Goal: Task Accomplishment & Management: Manage account settings

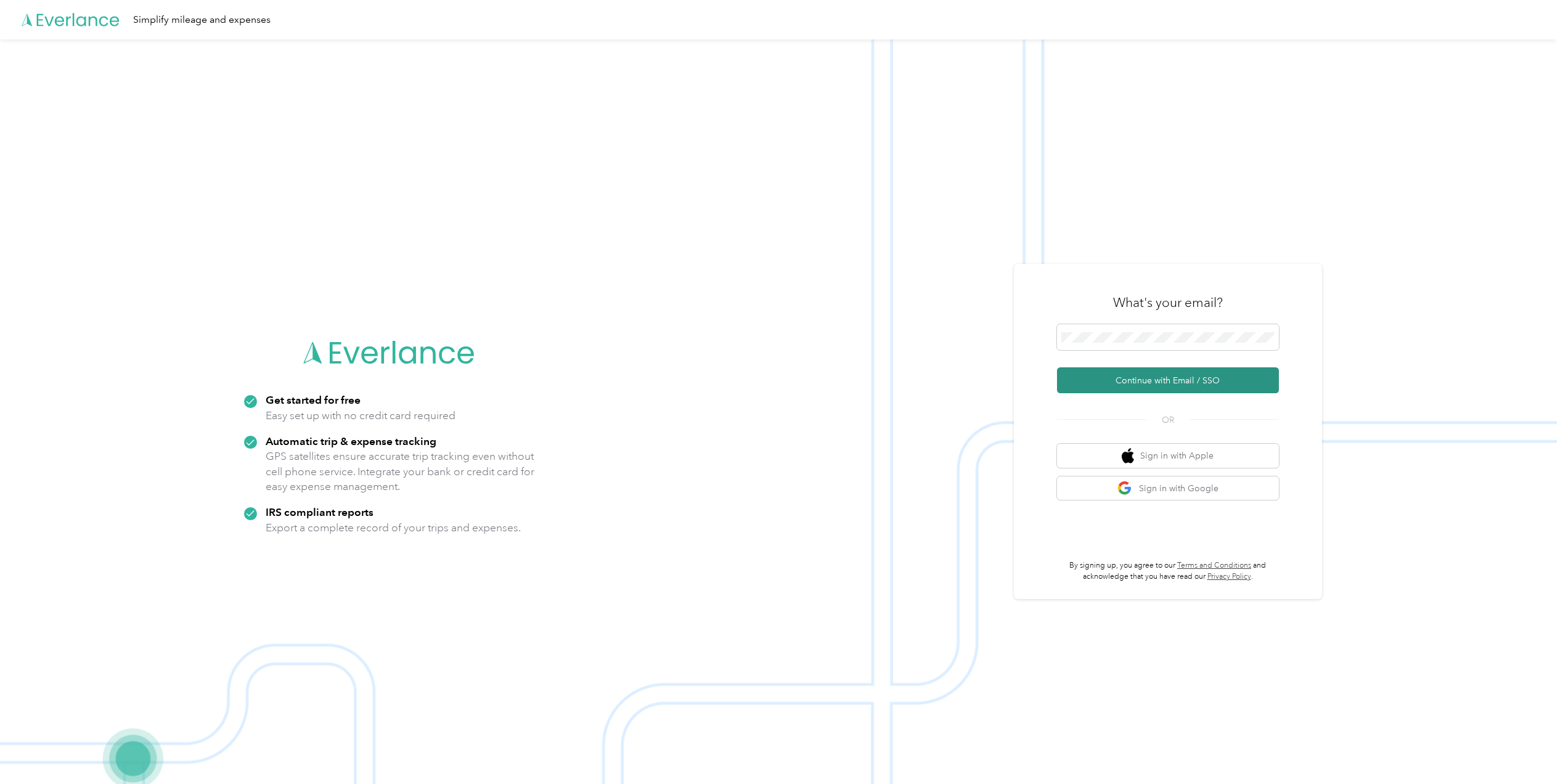
click at [1165, 378] on button "Continue with Email / SSO" at bounding box center [1167, 380] width 222 height 25
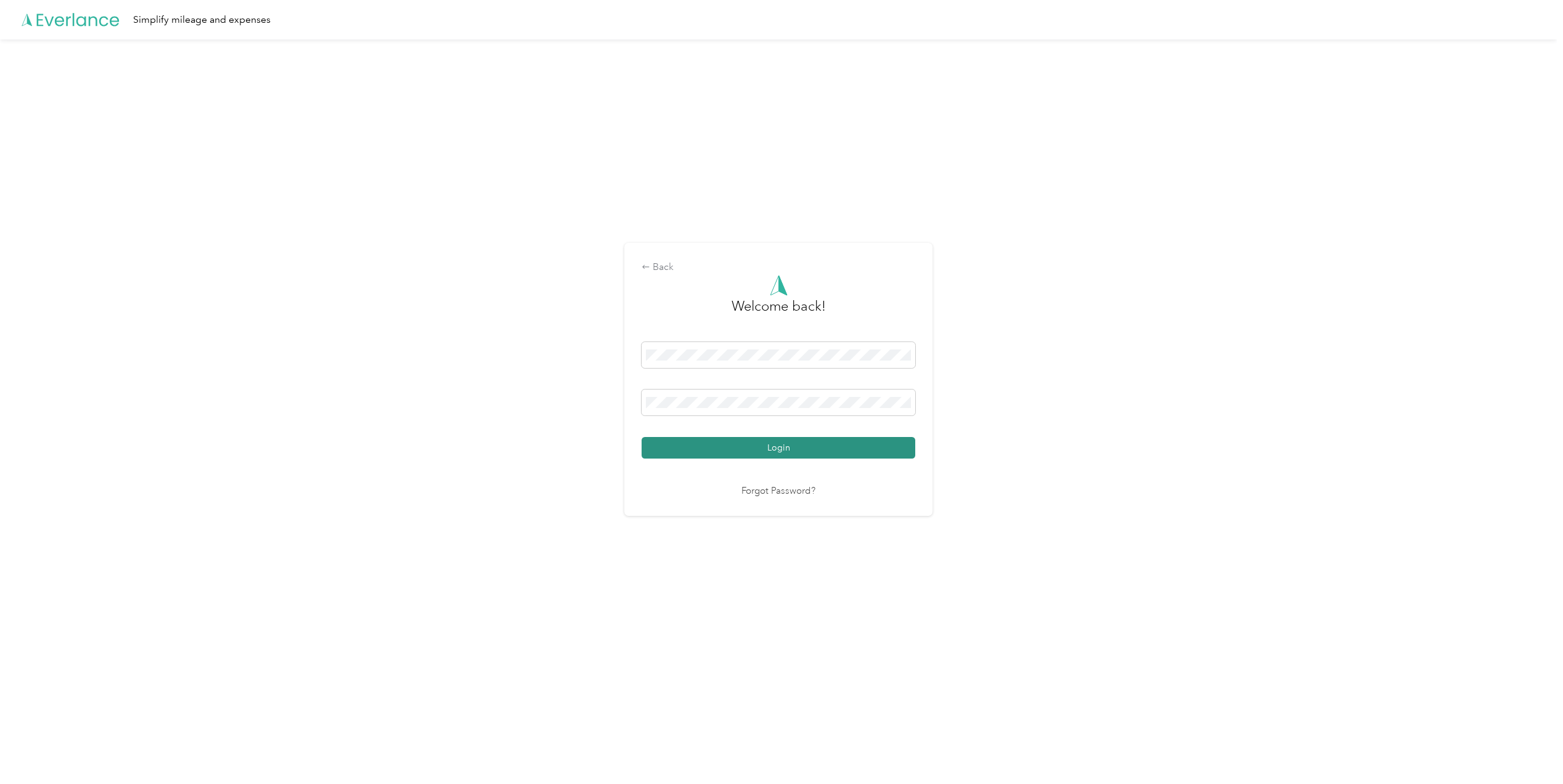
click at [763, 439] on button "Login" at bounding box center [778, 447] width 273 height 22
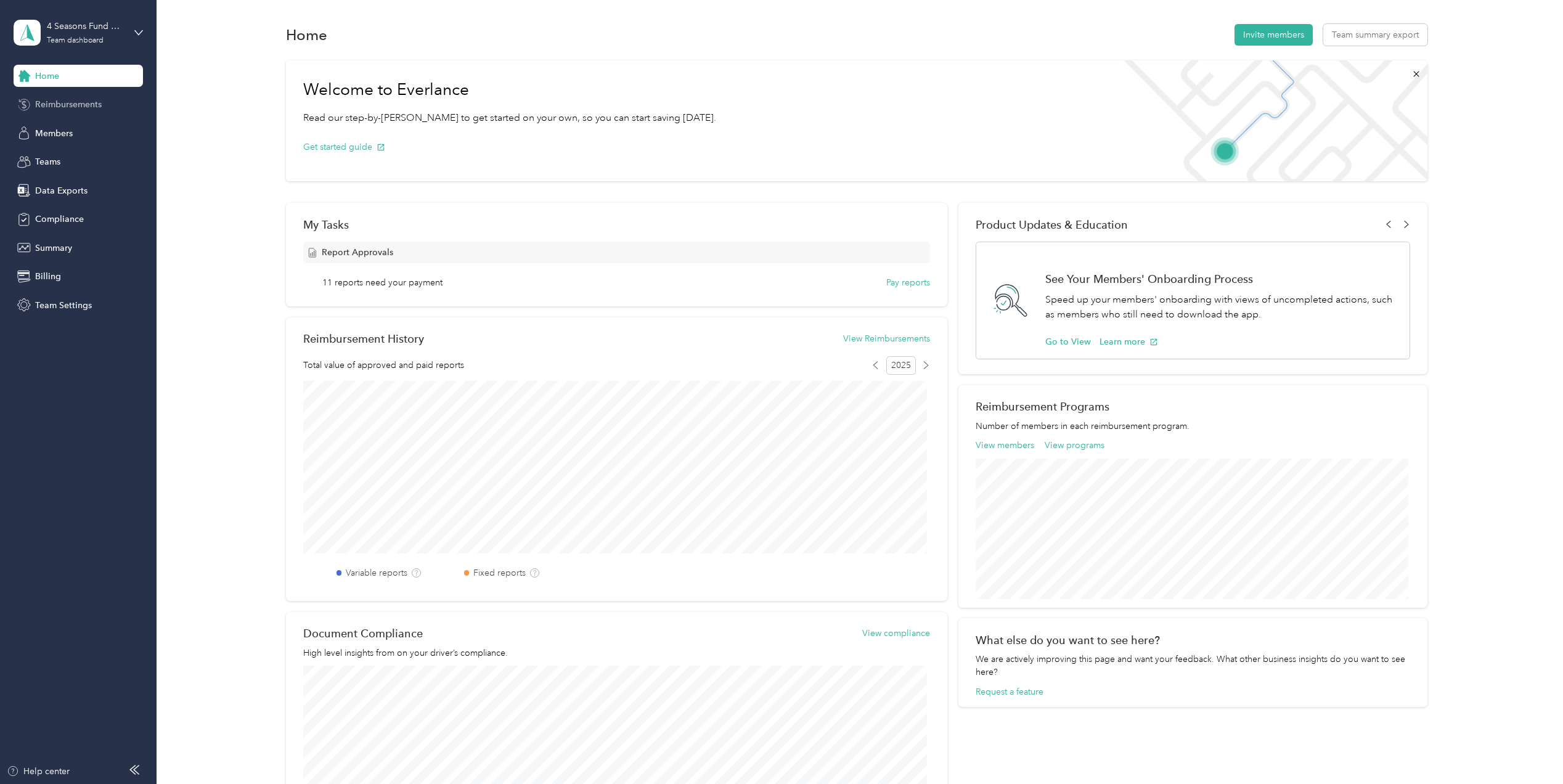
click at [75, 108] on span "Reimbursements" at bounding box center [69, 104] width 67 height 13
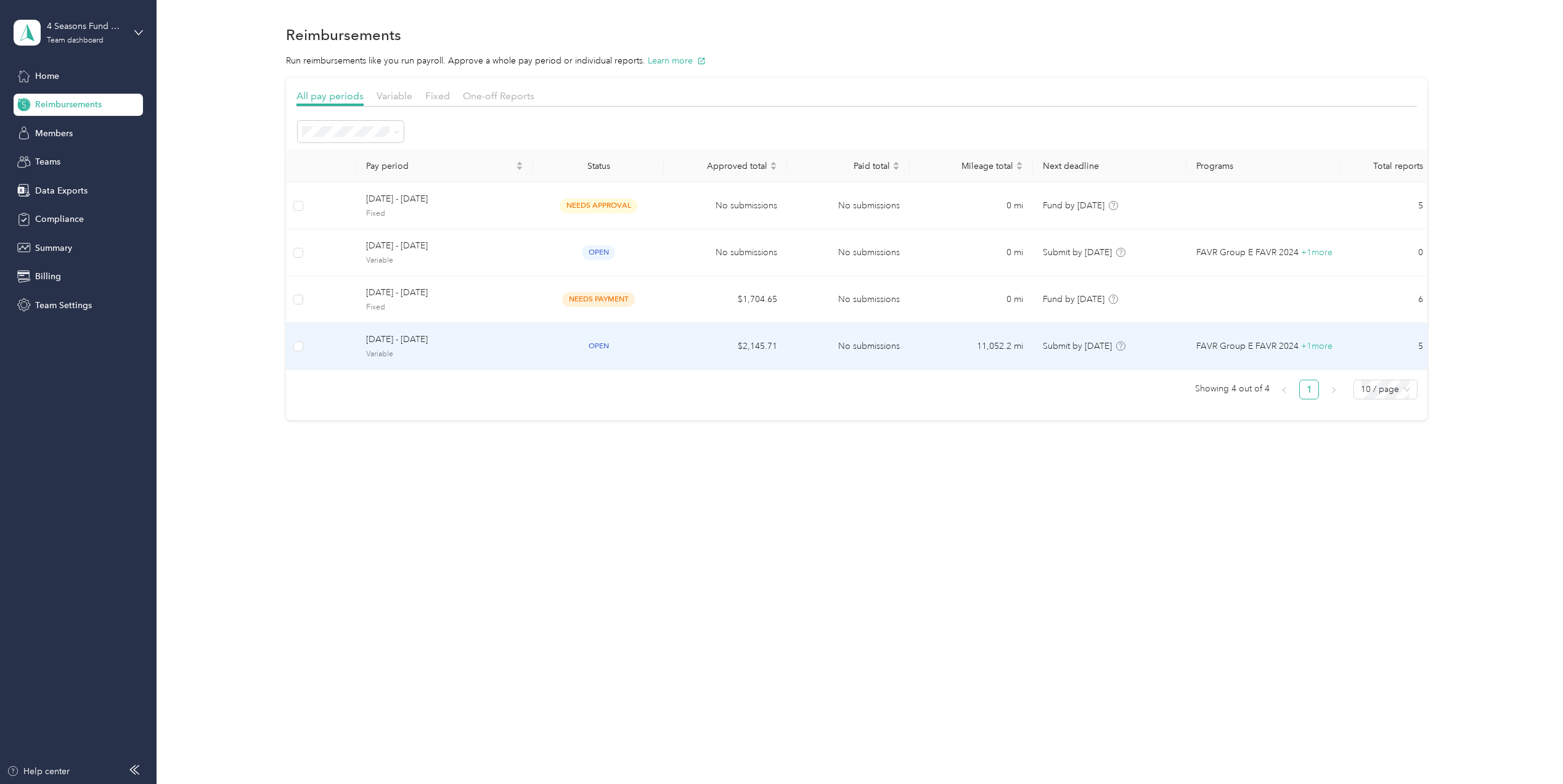
click at [672, 344] on td "$2,145.71" at bounding box center [726, 346] width 123 height 47
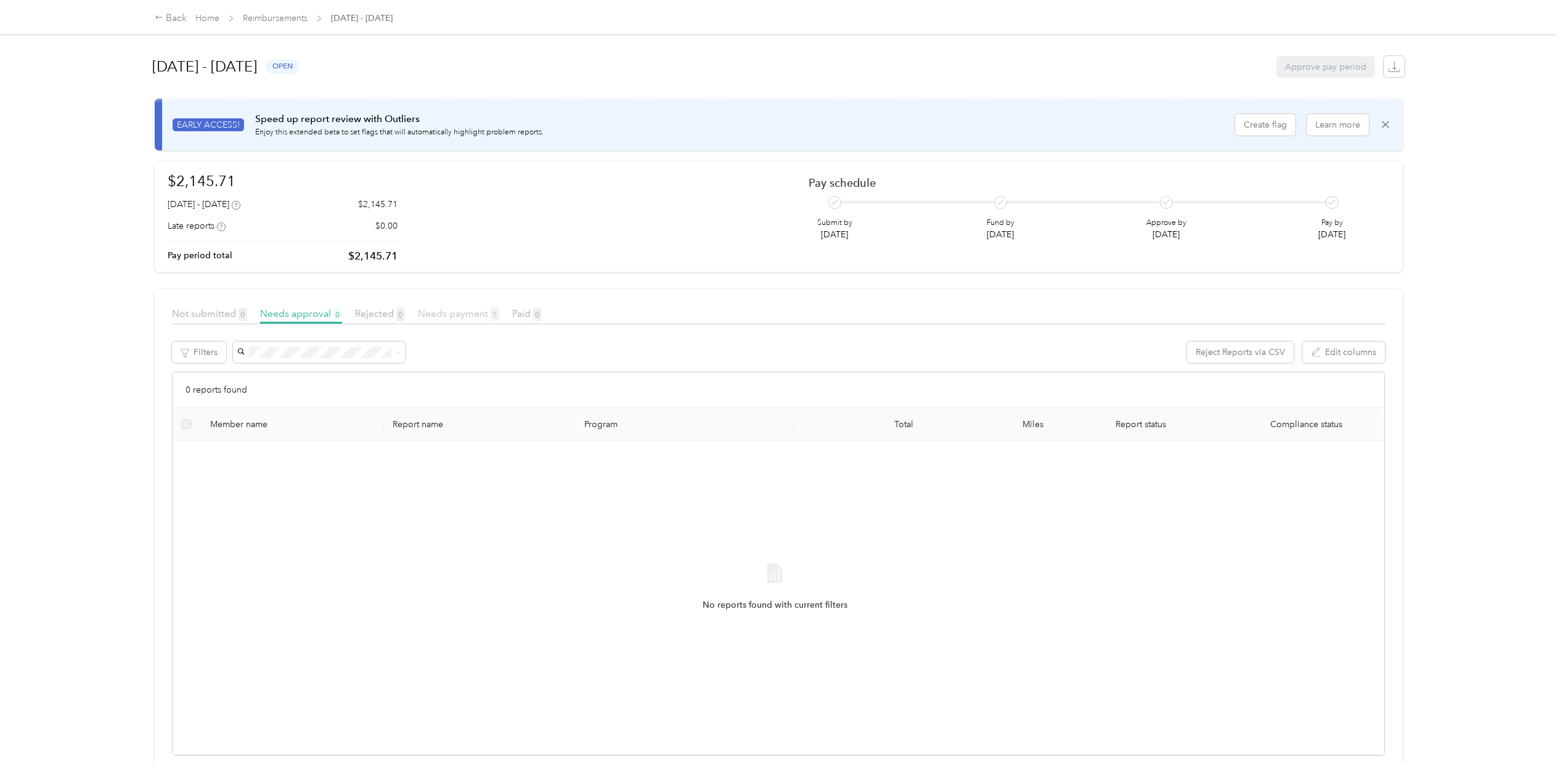
click at [459, 311] on span "Needs payment 5" at bounding box center [458, 313] width 81 height 12
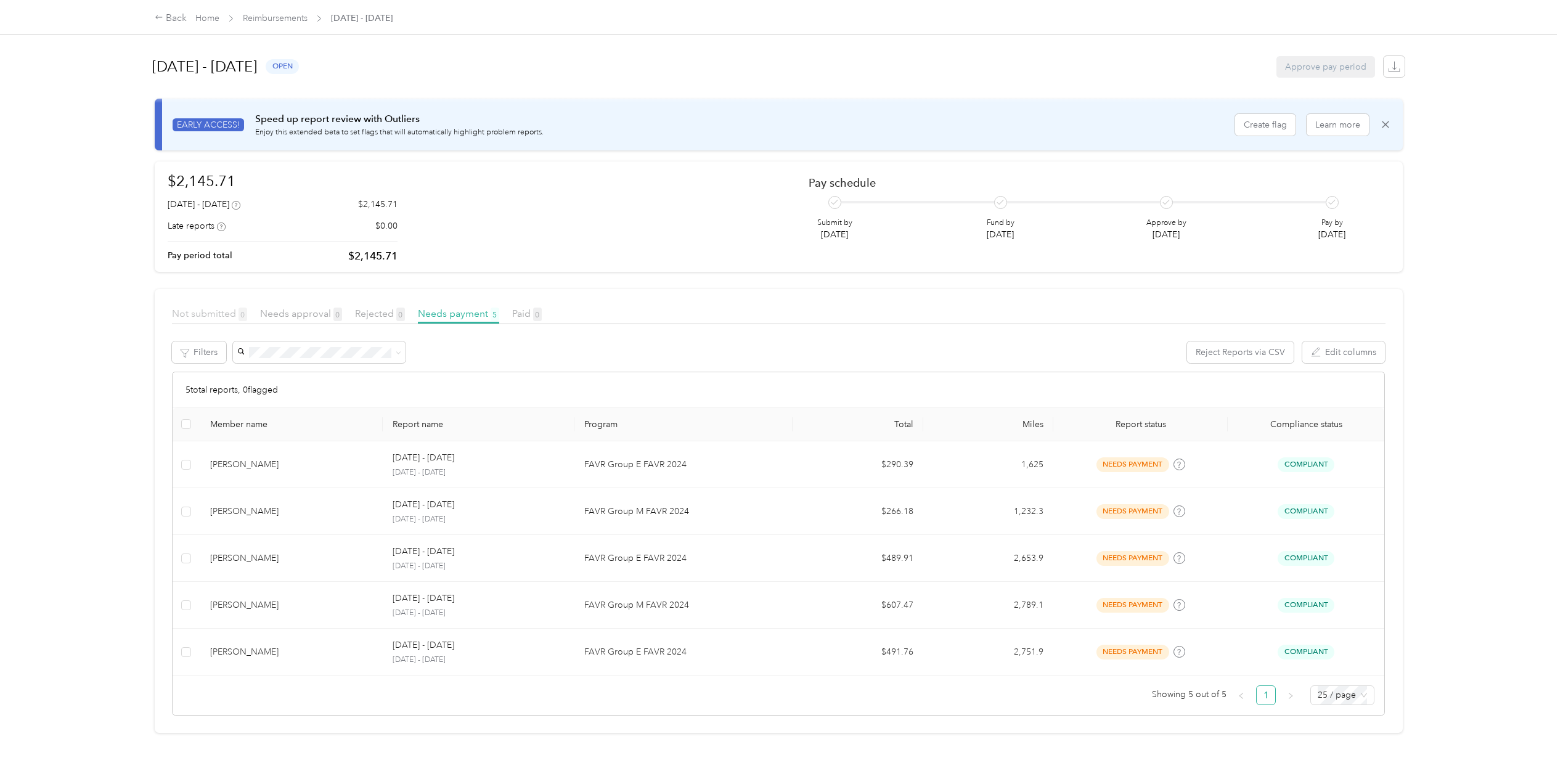
click at [204, 308] on span "Not submitted 0" at bounding box center [210, 313] width 75 height 12
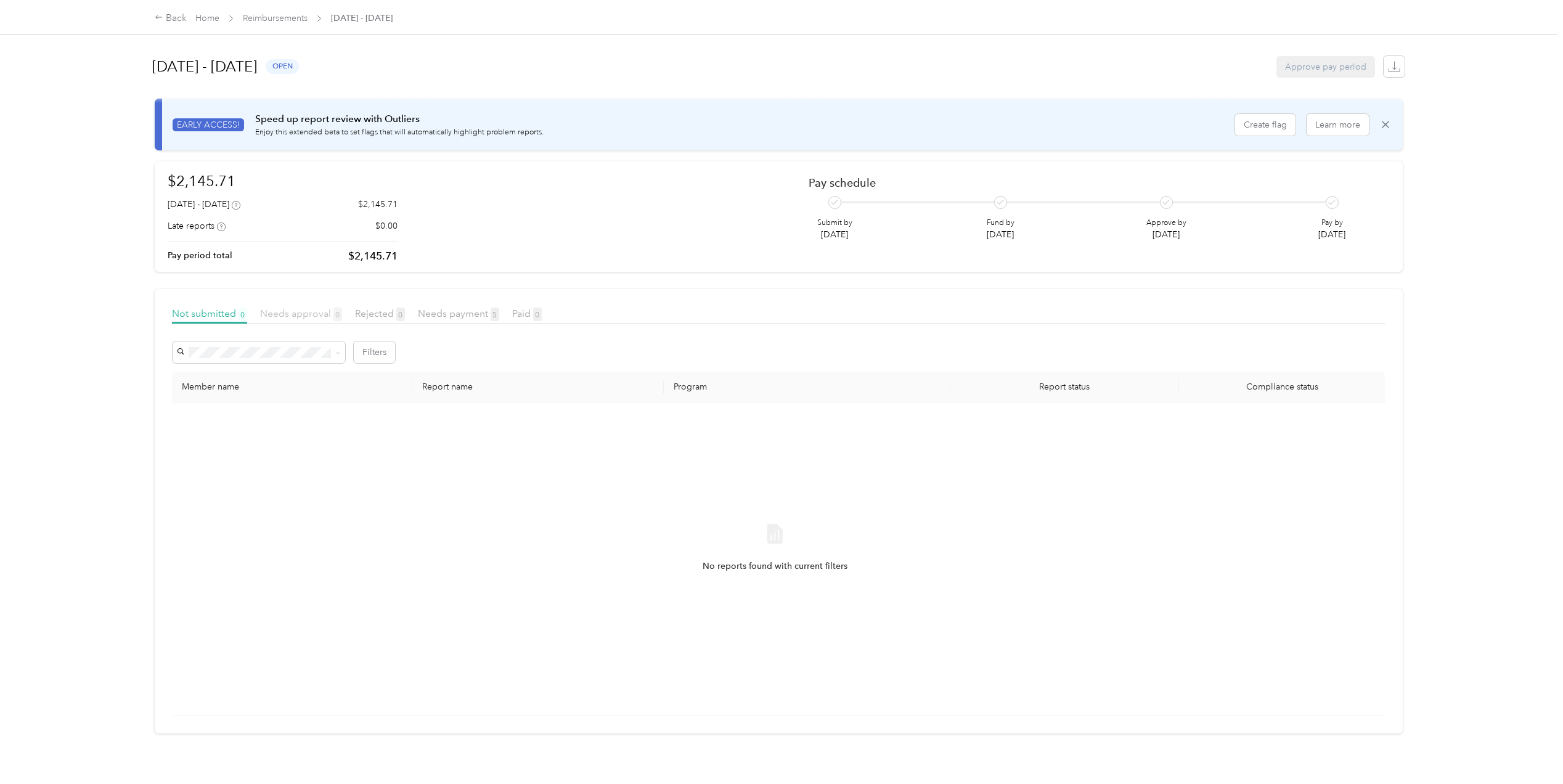
click at [287, 313] on span "Needs approval 0" at bounding box center [302, 313] width 82 height 12
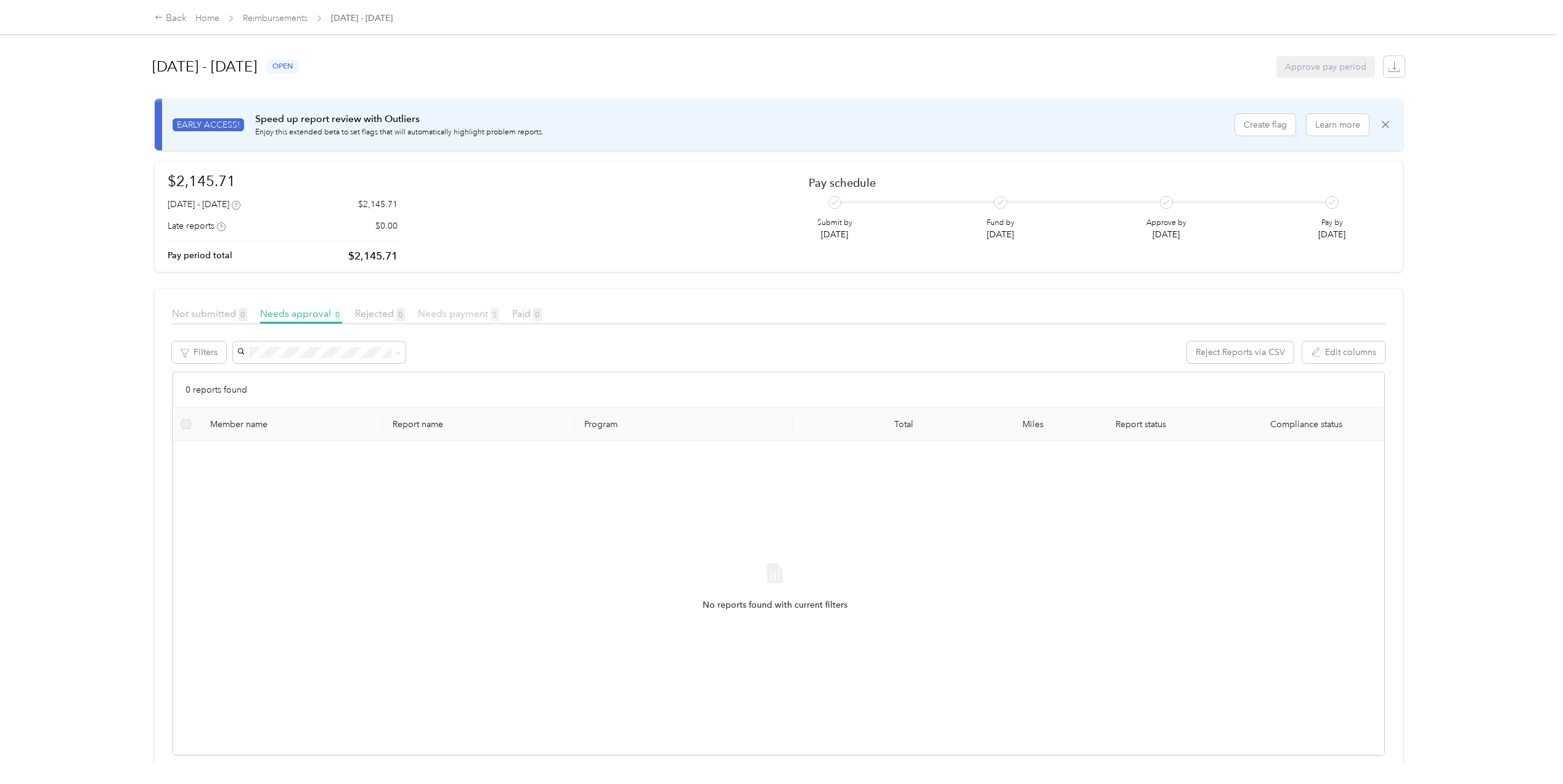
click at [435, 311] on span "Needs payment 5" at bounding box center [458, 313] width 81 height 12
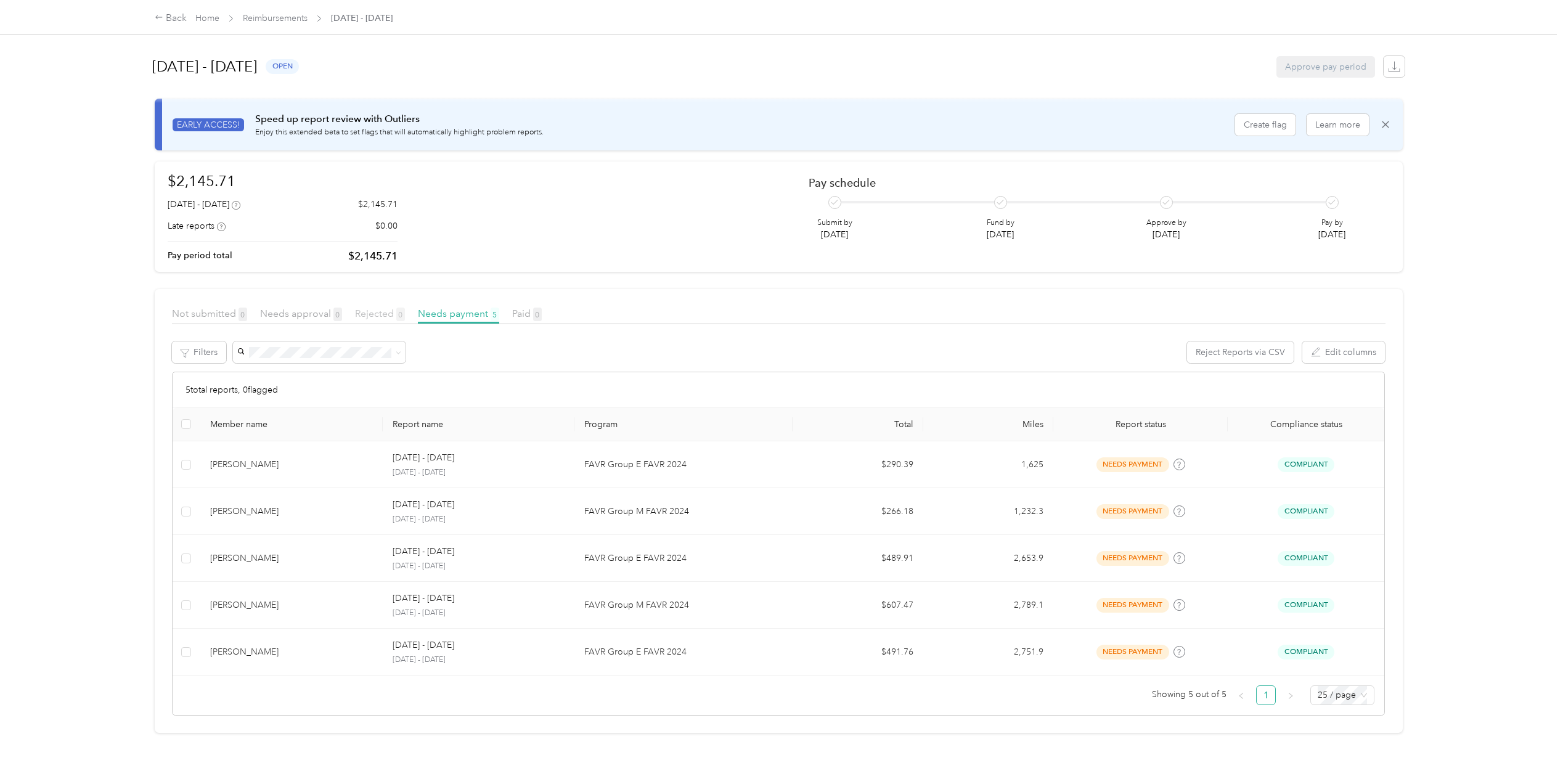
click at [377, 311] on span "Rejected 0" at bounding box center [380, 313] width 50 height 12
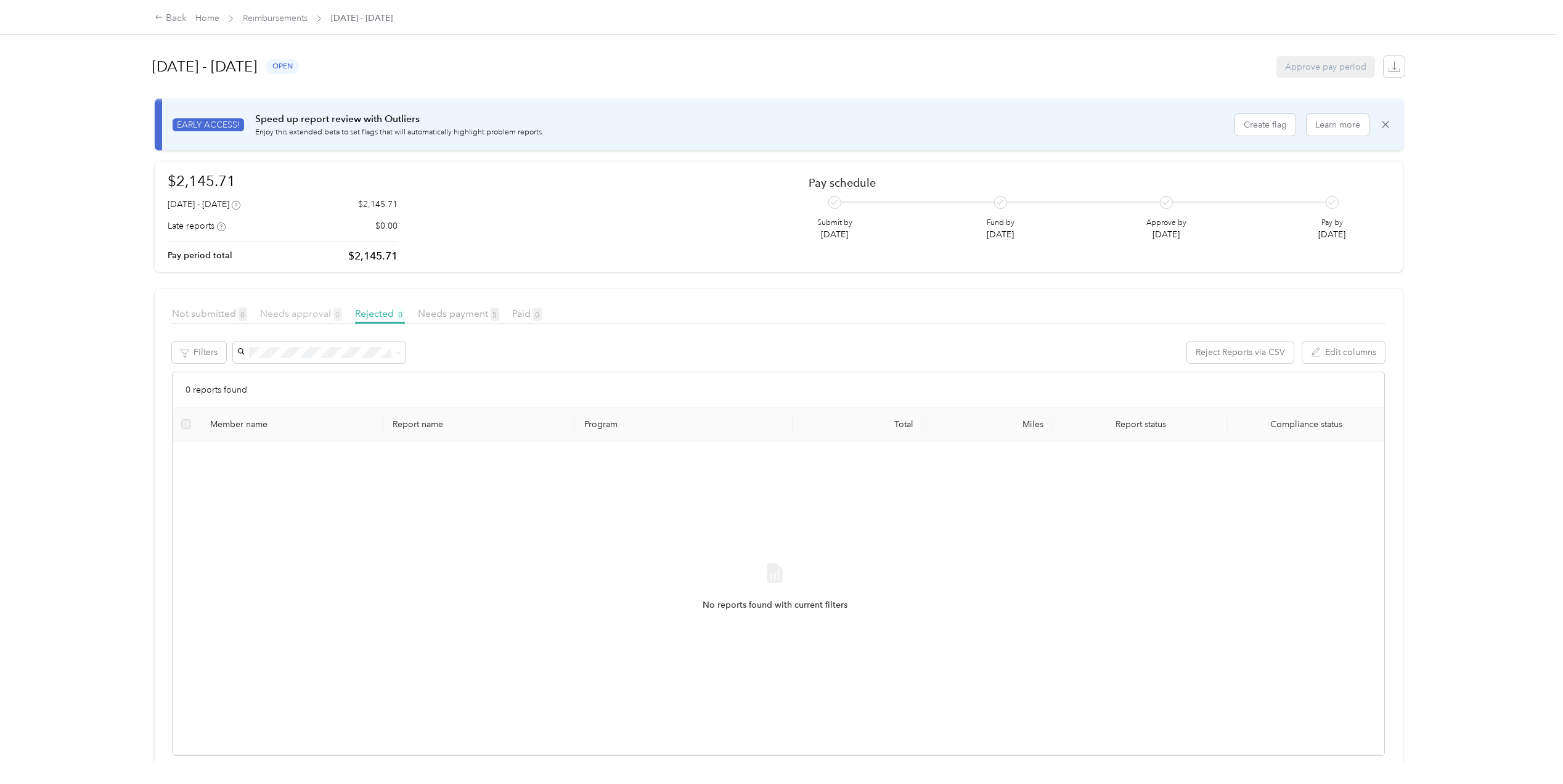
click at [302, 315] on span "Needs approval 0" at bounding box center [302, 313] width 82 height 12
click at [461, 313] on span "Needs payment 5" at bounding box center [458, 313] width 81 height 12
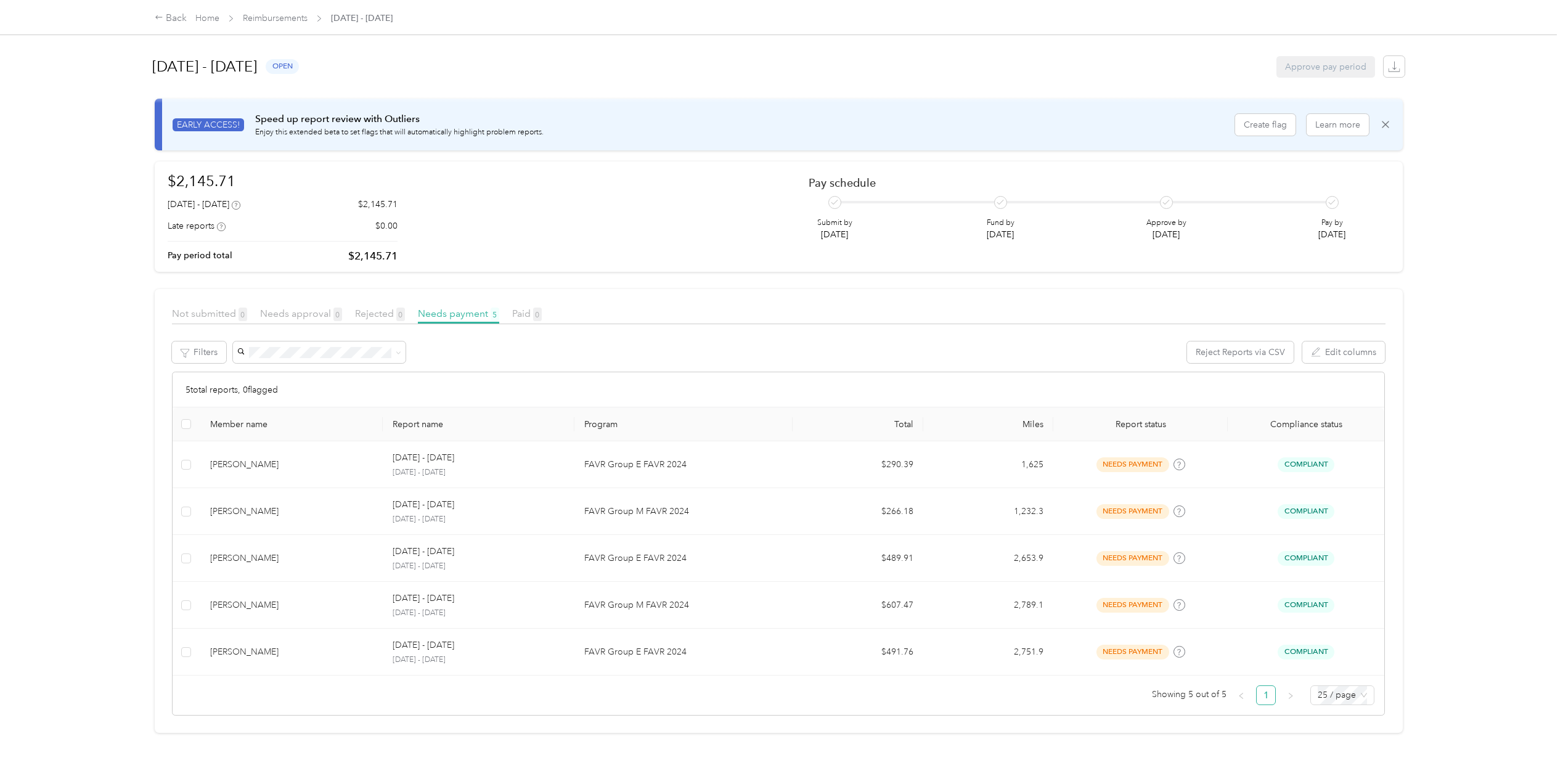
click at [276, 12] on span "Reimbursements" at bounding box center [275, 18] width 65 height 13
click at [284, 16] on link "Reimbursements" at bounding box center [275, 18] width 65 height 11
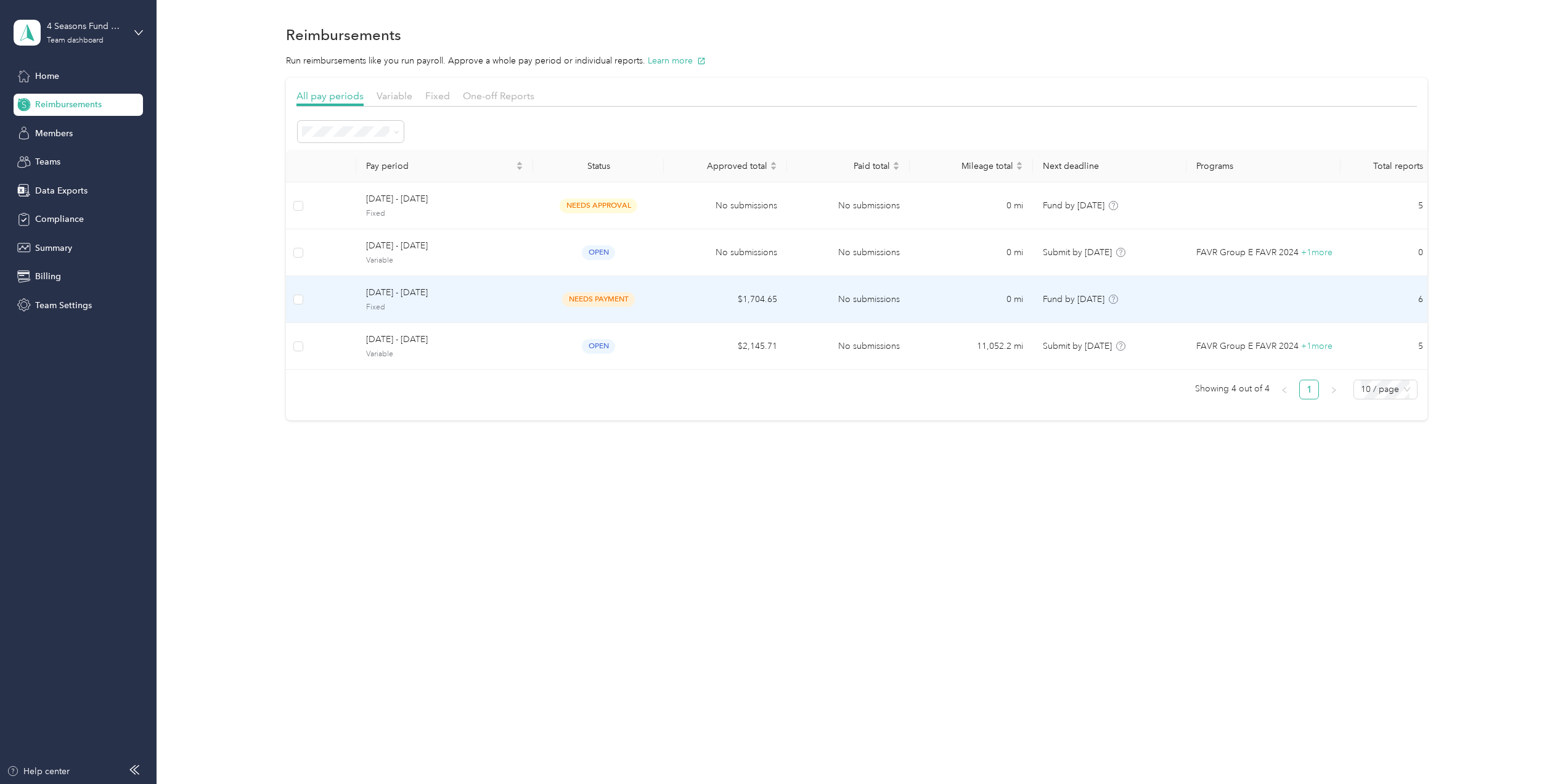
click at [498, 287] on span "[DATE] - [DATE]" at bounding box center [445, 293] width 158 height 14
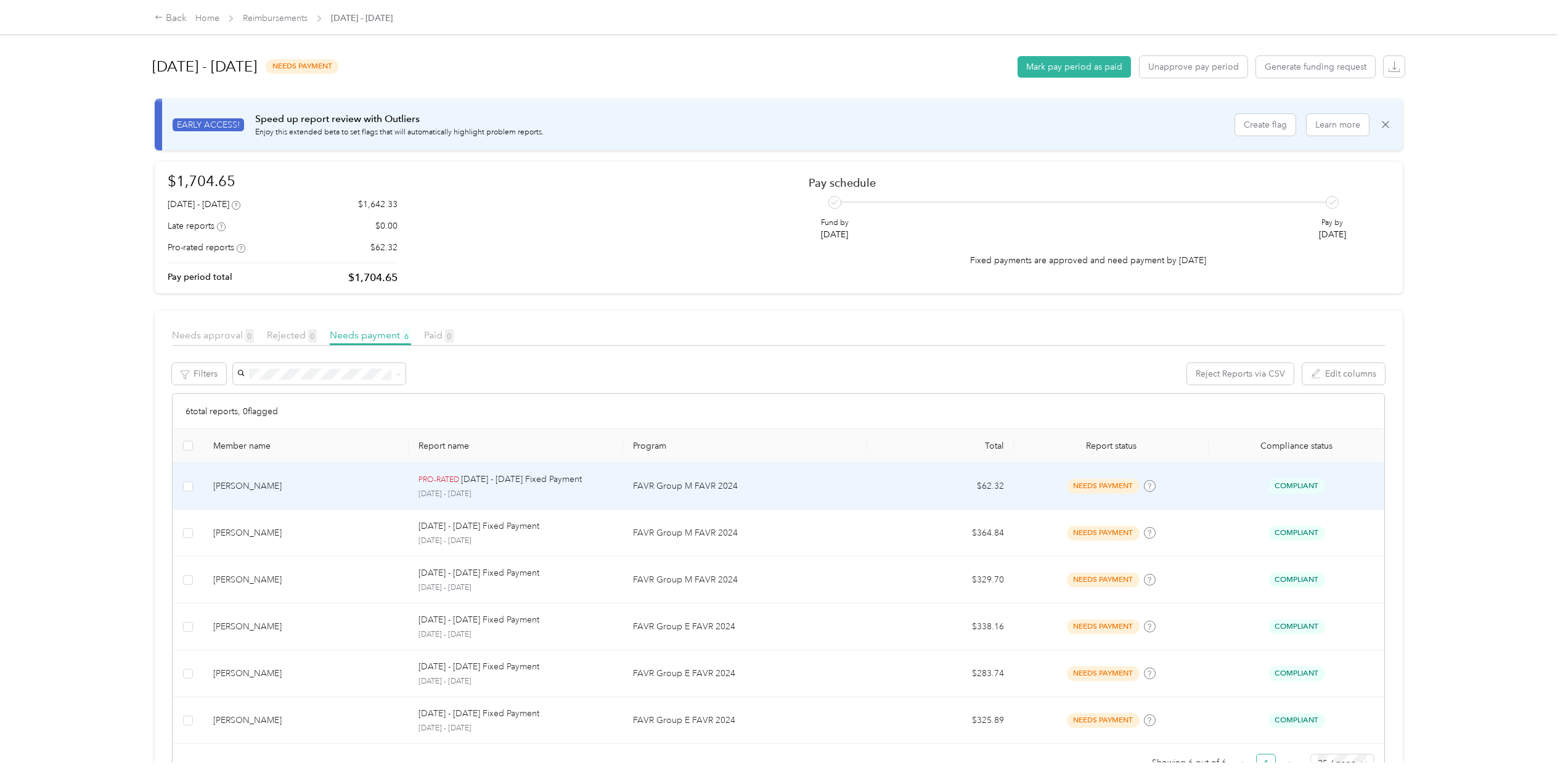
click at [568, 490] on p "[DATE] - [DATE]" at bounding box center [515, 493] width 195 height 11
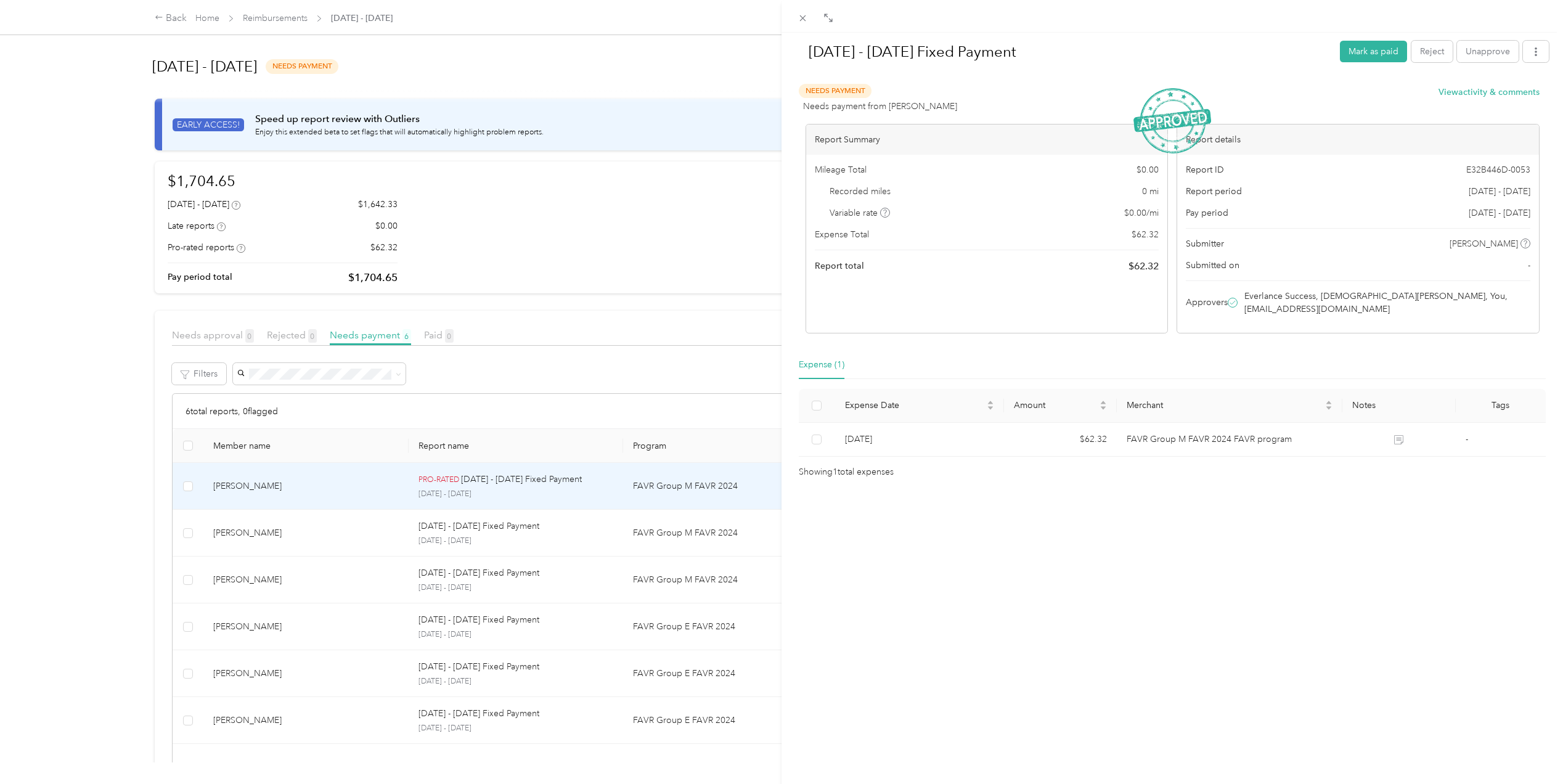
click at [265, 21] on div "[DATE] - [DATE] Fixed Payment Mark as paid Reject Unapprove Needs Payment Needs…" at bounding box center [782, 392] width 1563 height 784
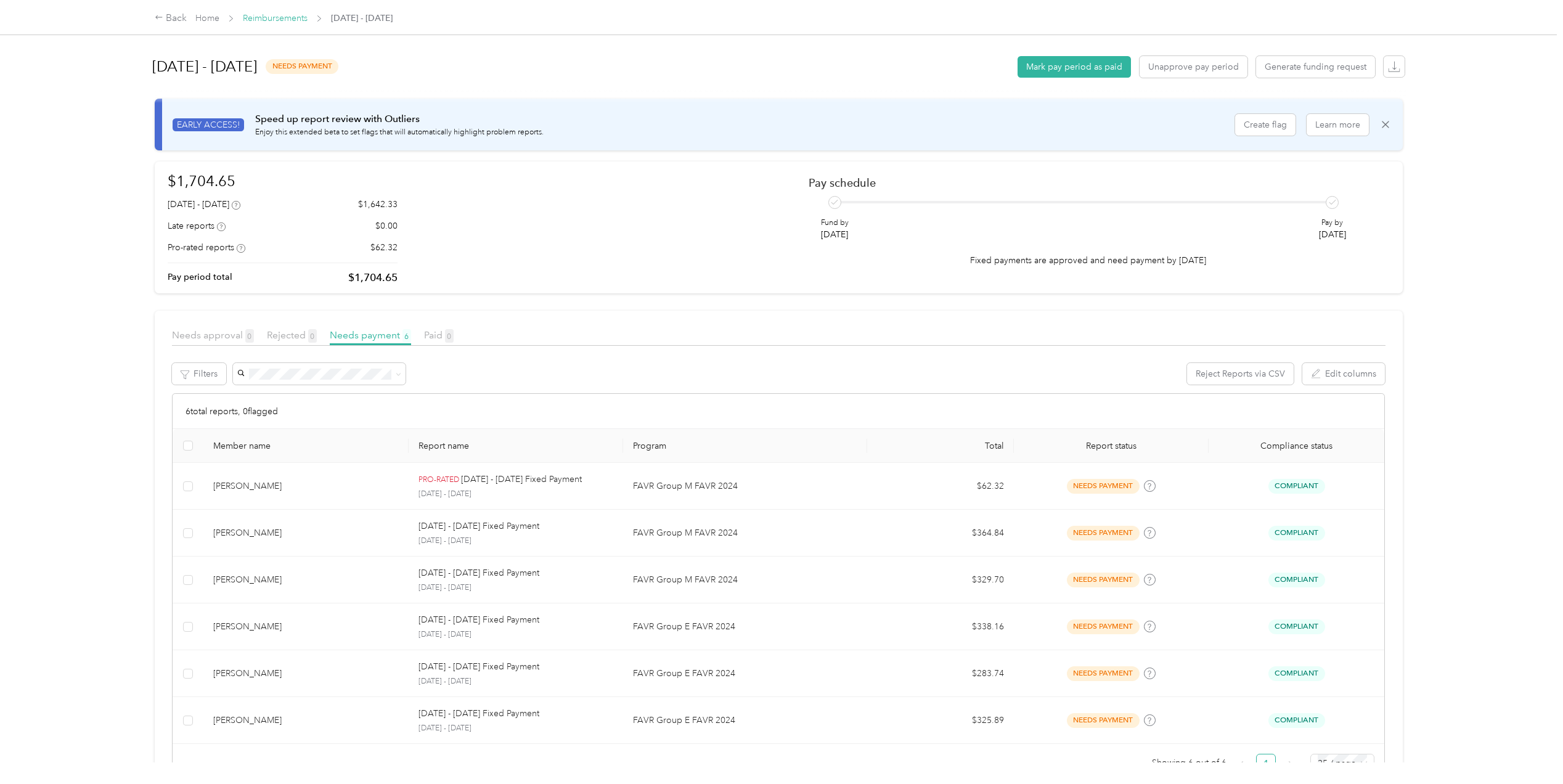
click at [273, 20] on link "Reimbursements" at bounding box center [275, 18] width 65 height 11
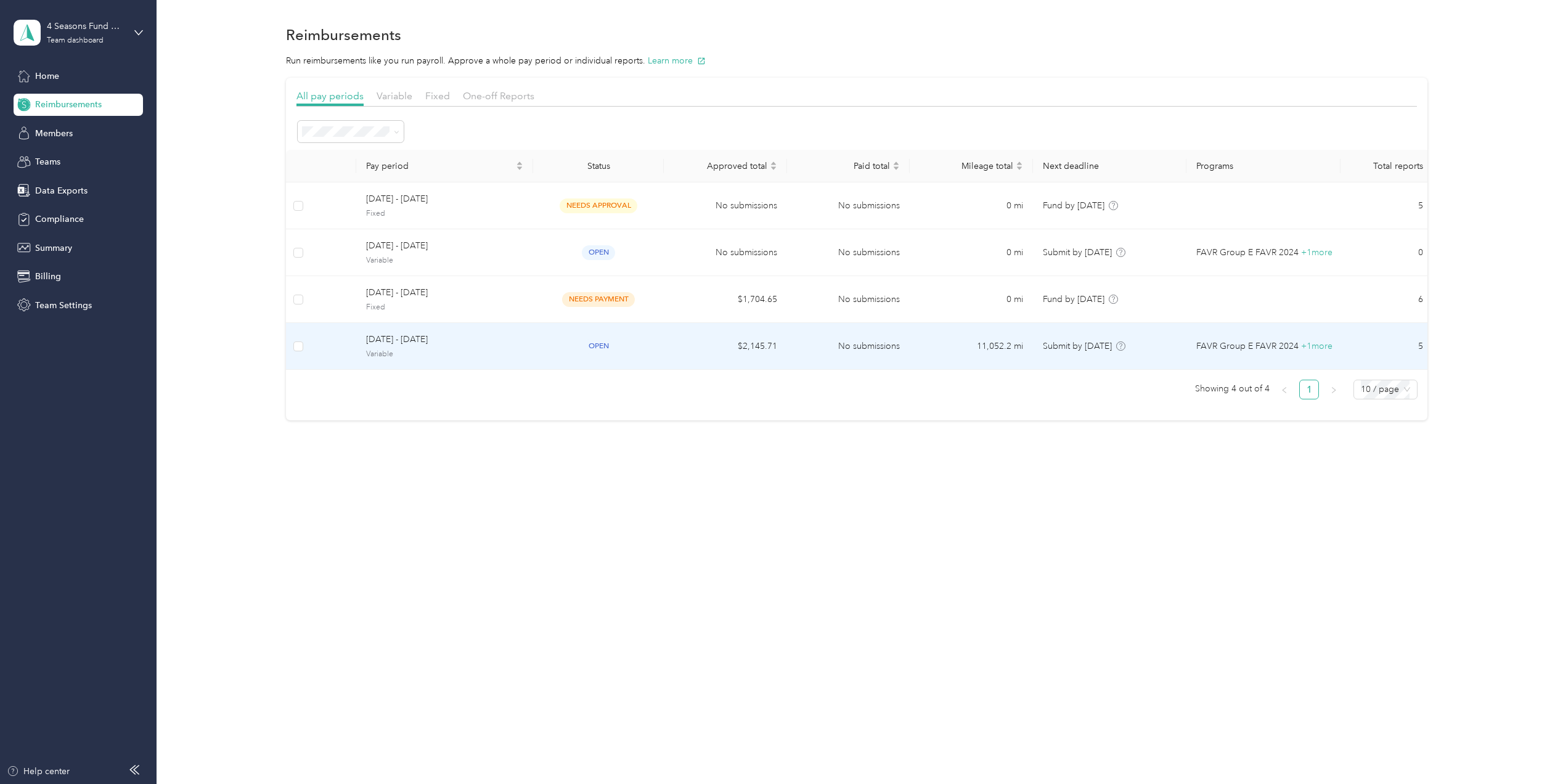
click at [423, 353] on span "Variable" at bounding box center [445, 353] width 158 height 11
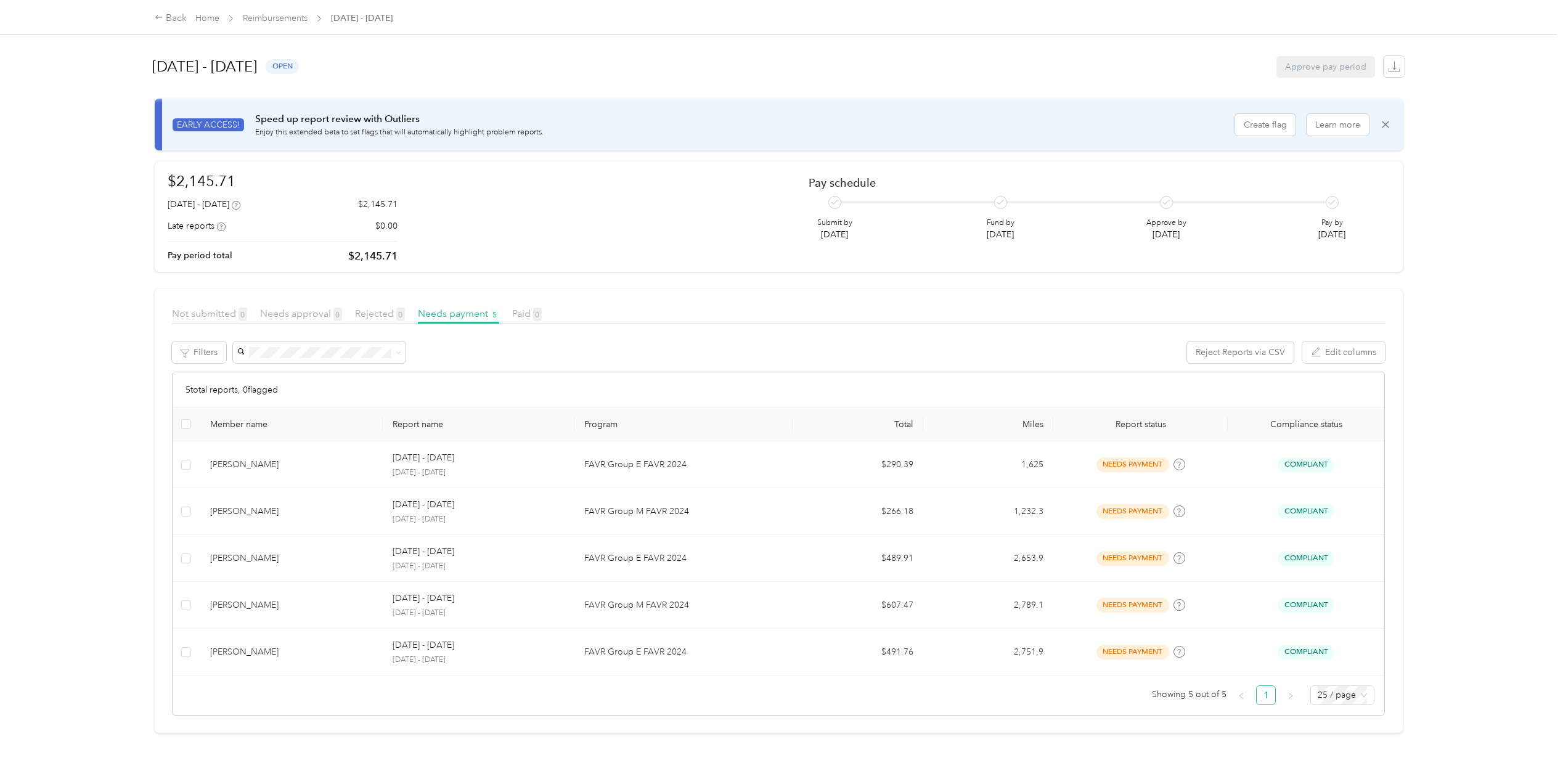
click at [206, 306] on div "Not submitted 0" at bounding box center [210, 314] width 75 height 16
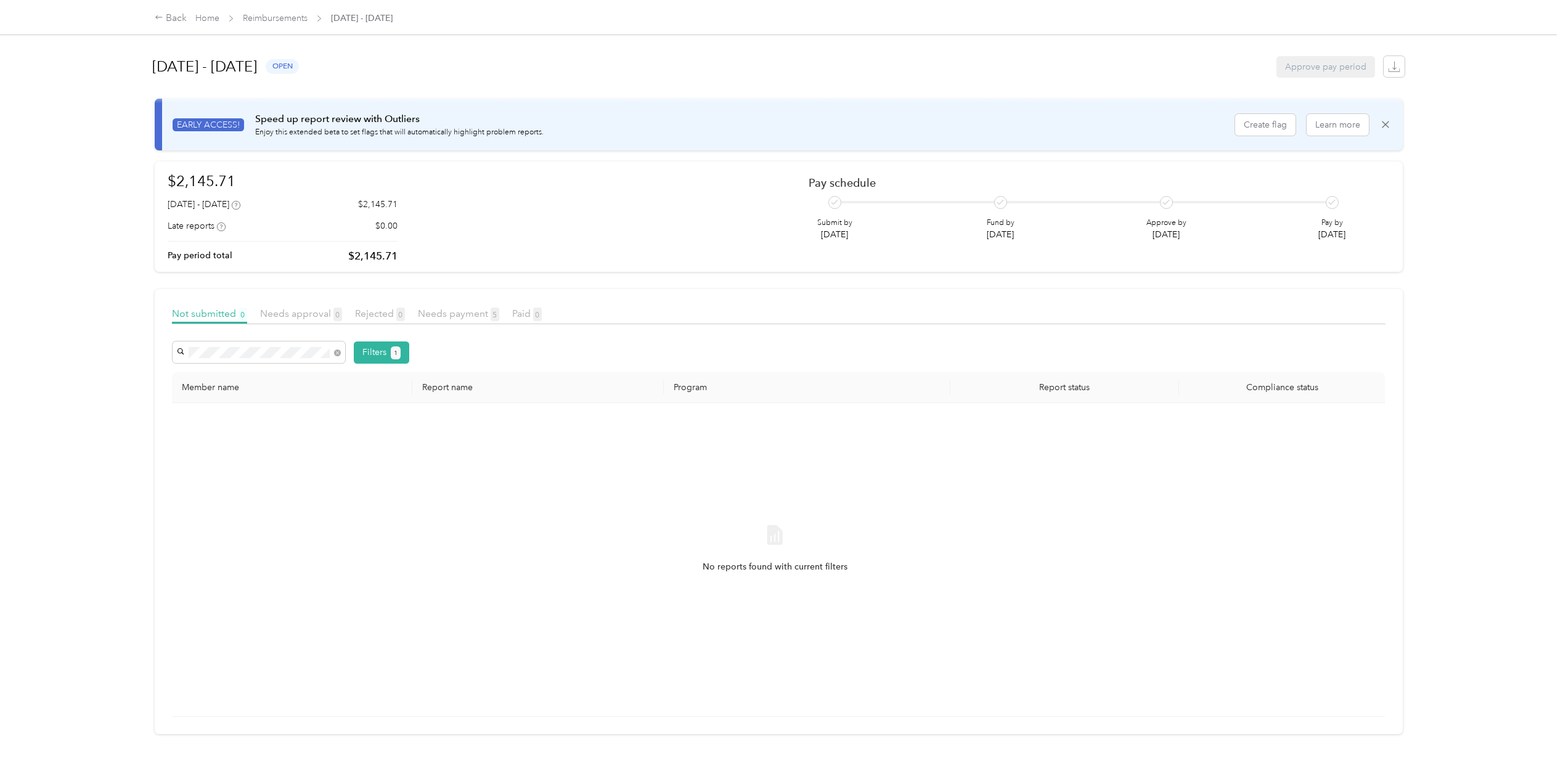
click at [274, 373] on div "[PERSON_NAME]" at bounding box center [259, 374] width 156 height 13
click at [334, 646] on div "No reports found with current filters" at bounding box center [776, 559] width 1187 height 294
click at [289, 16] on link "Reimbursements" at bounding box center [275, 18] width 65 height 11
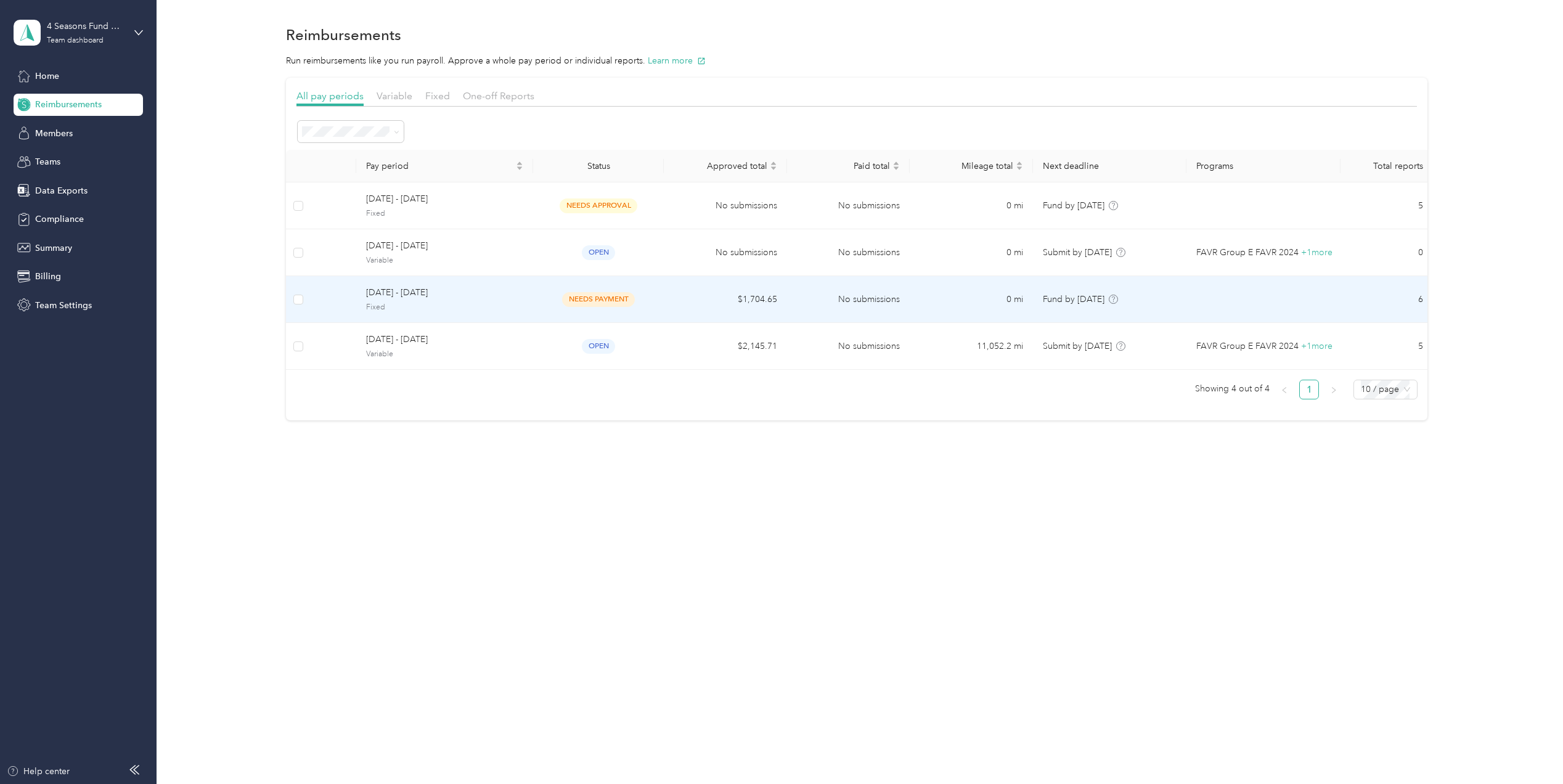
click at [496, 306] on span "Fixed" at bounding box center [445, 306] width 158 height 11
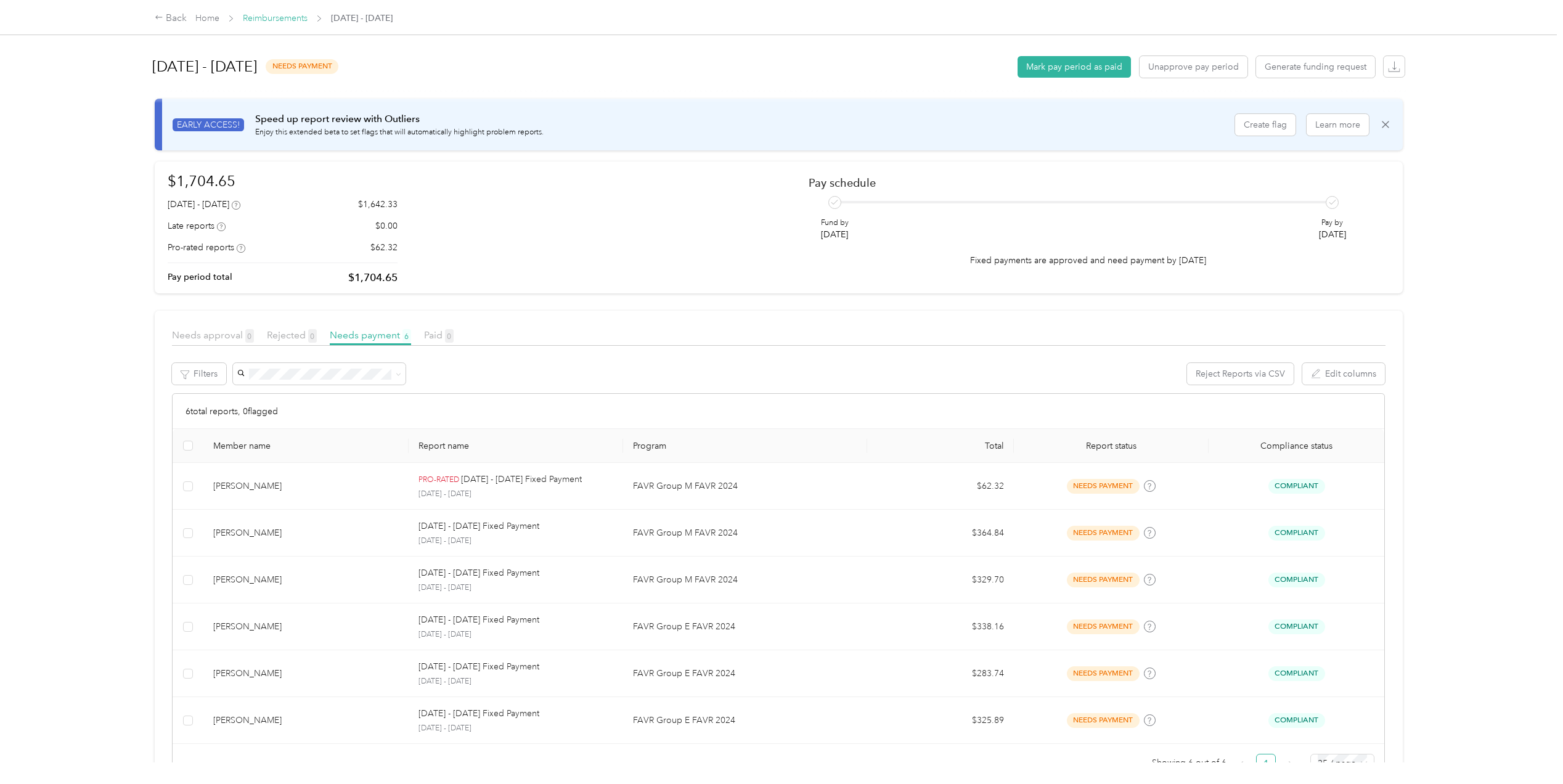
click at [287, 18] on link "Reimbursements" at bounding box center [275, 18] width 65 height 11
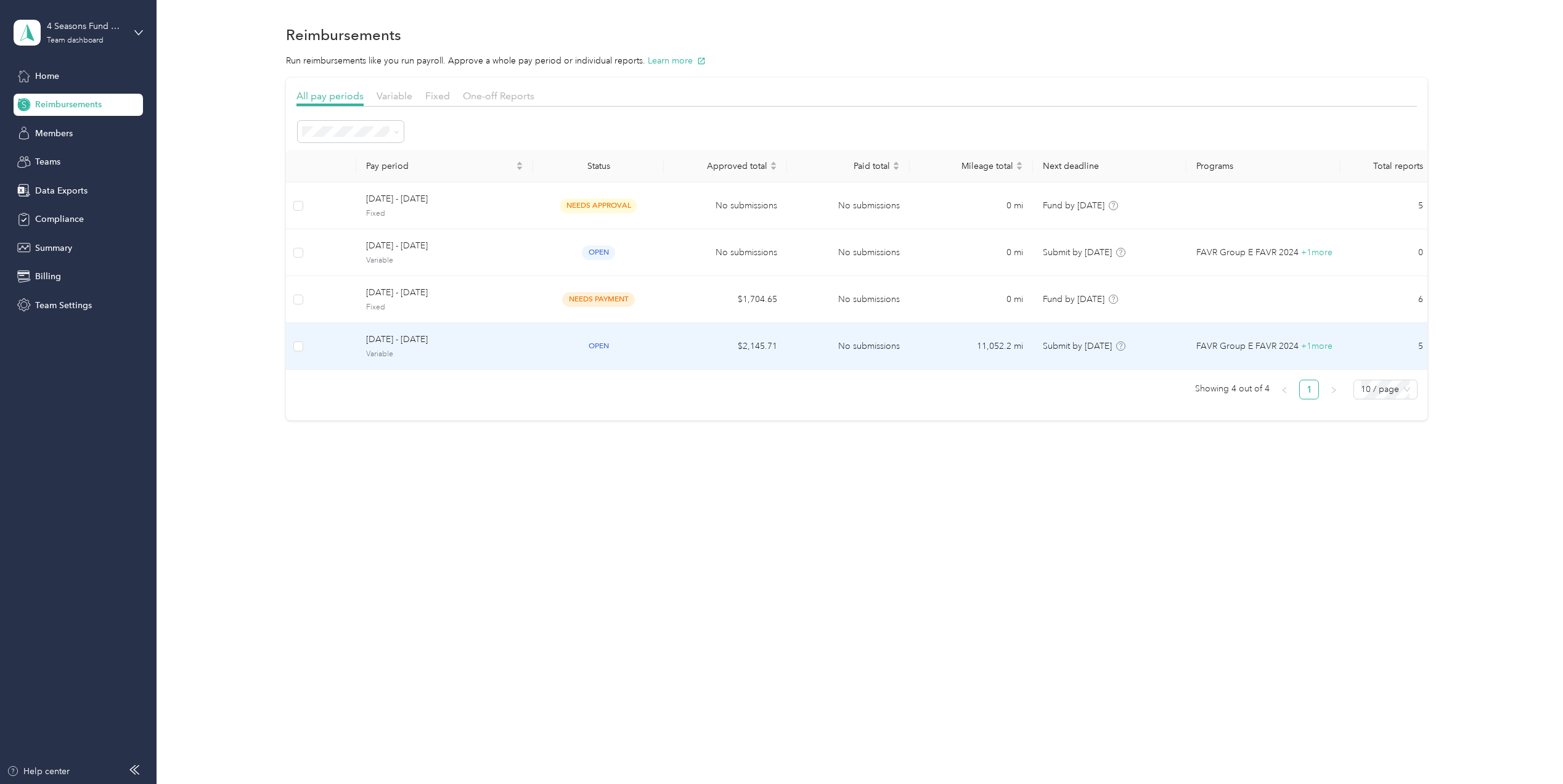
click at [453, 345] on span "[DATE] - [DATE]" at bounding box center [445, 340] width 158 height 14
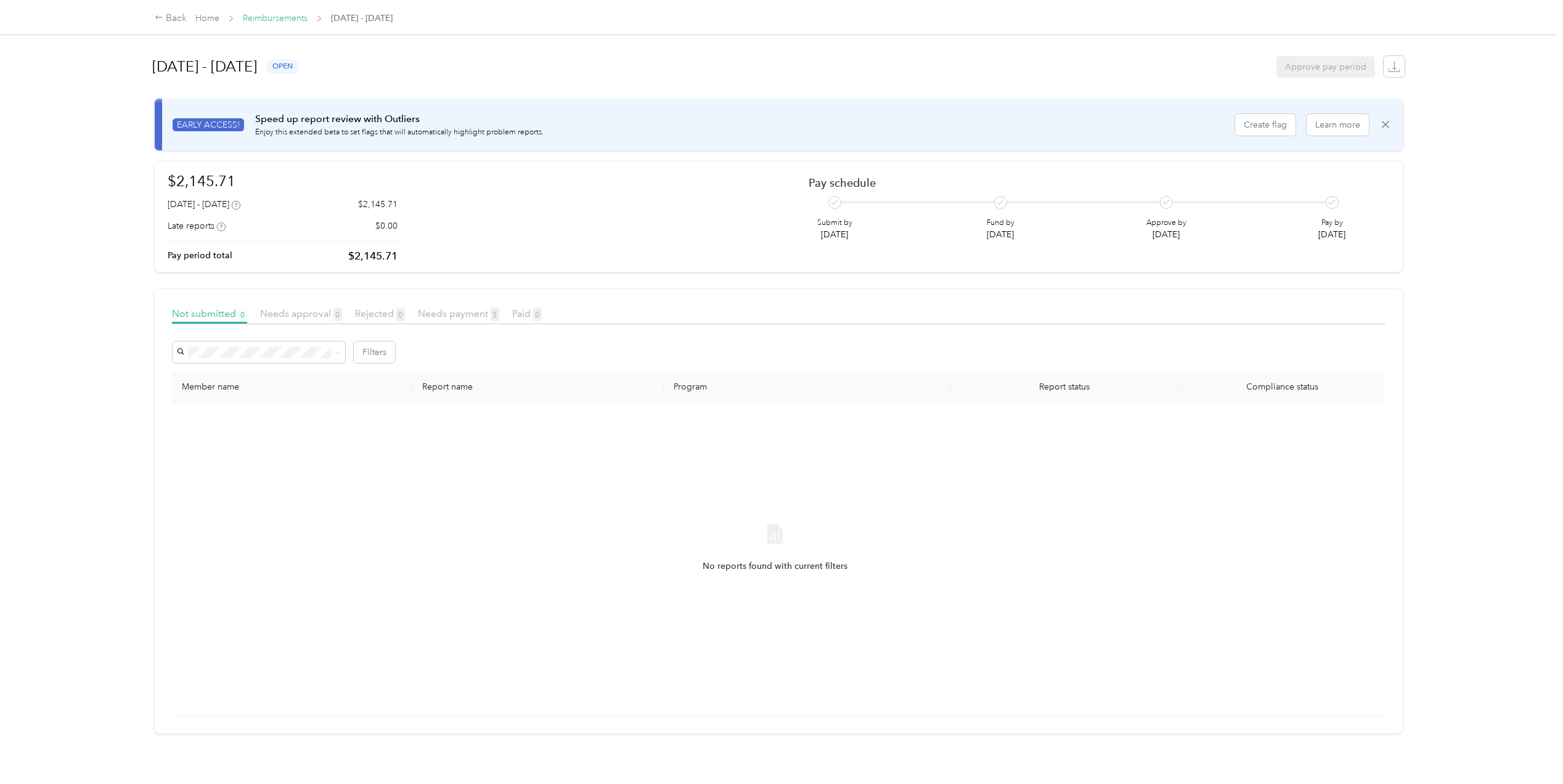
click at [290, 18] on link "Reimbursements" at bounding box center [275, 18] width 65 height 11
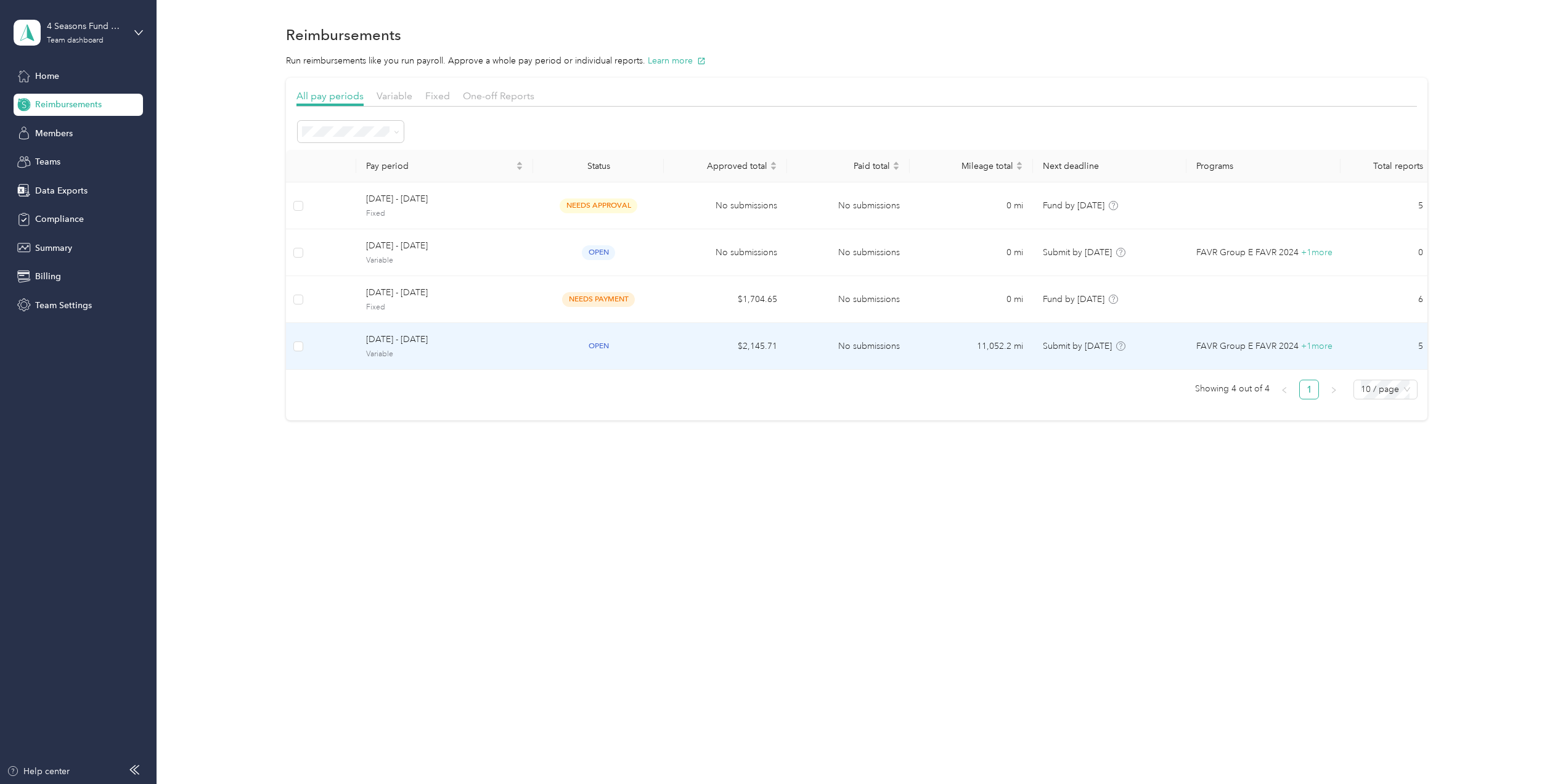
click at [479, 355] on span "Variable" at bounding box center [445, 353] width 158 height 11
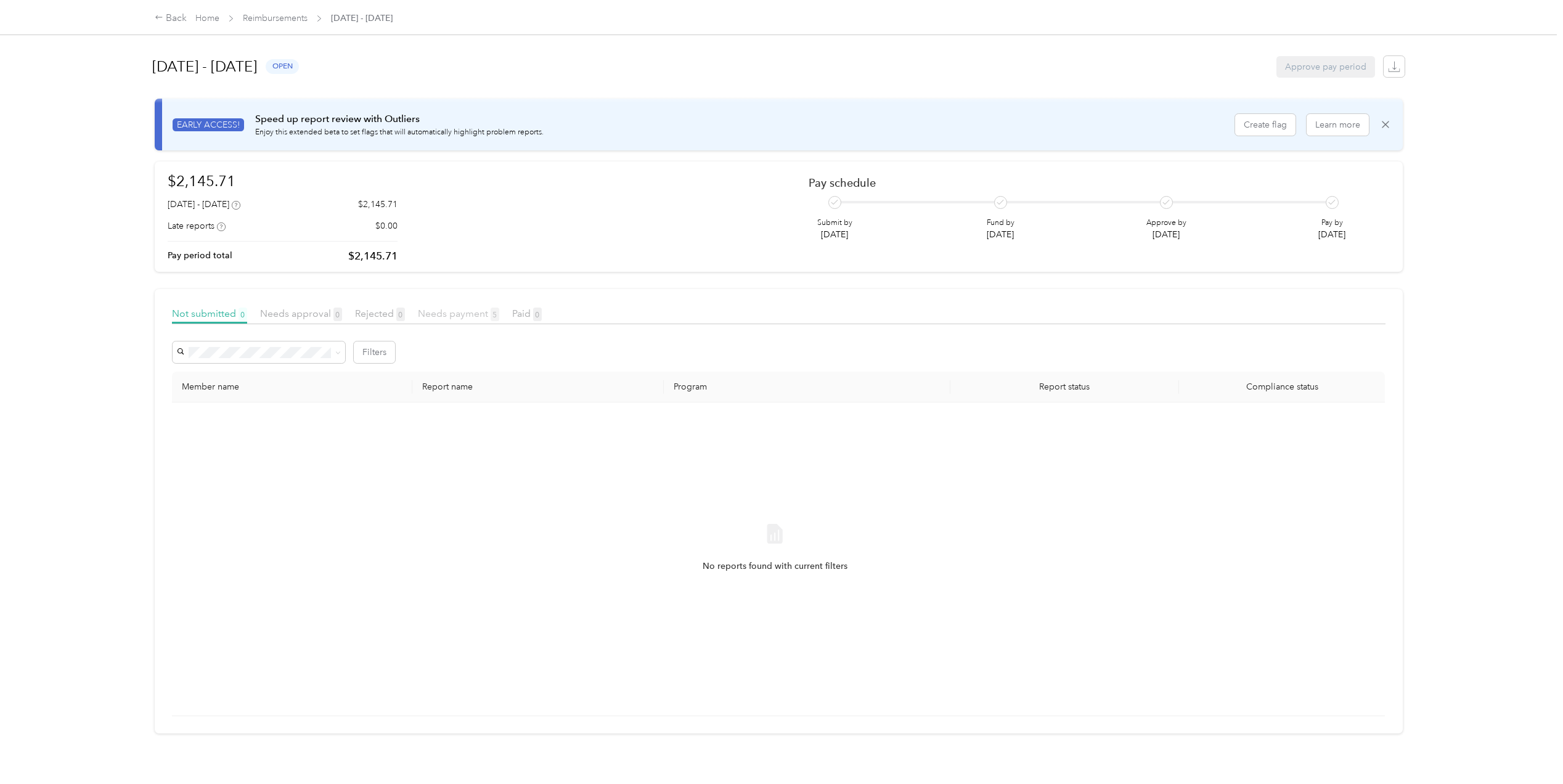
click at [449, 313] on span "Needs payment 5" at bounding box center [458, 313] width 81 height 12
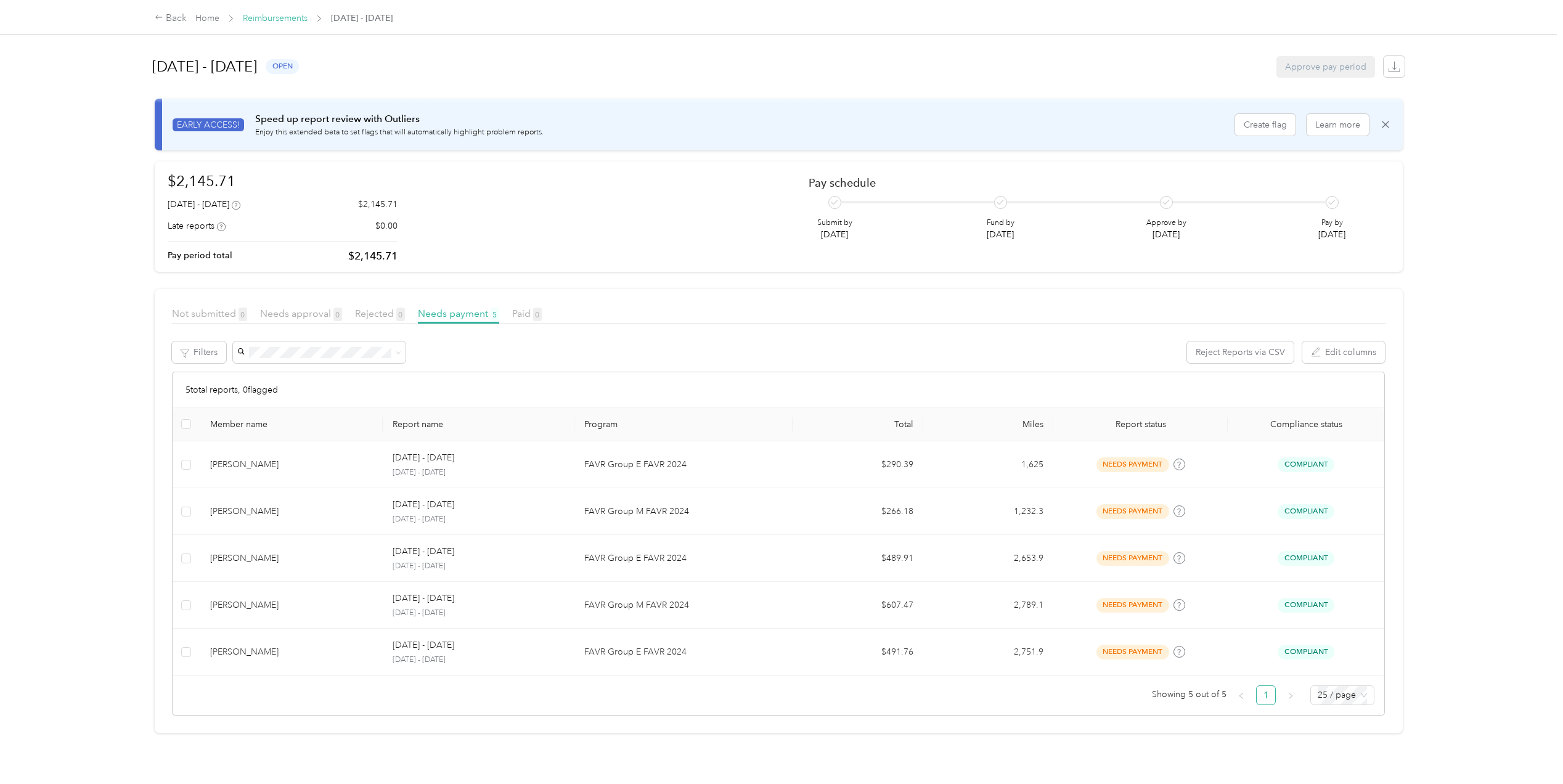
click at [275, 18] on link "Reimbursements" at bounding box center [275, 18] width 65 height 11
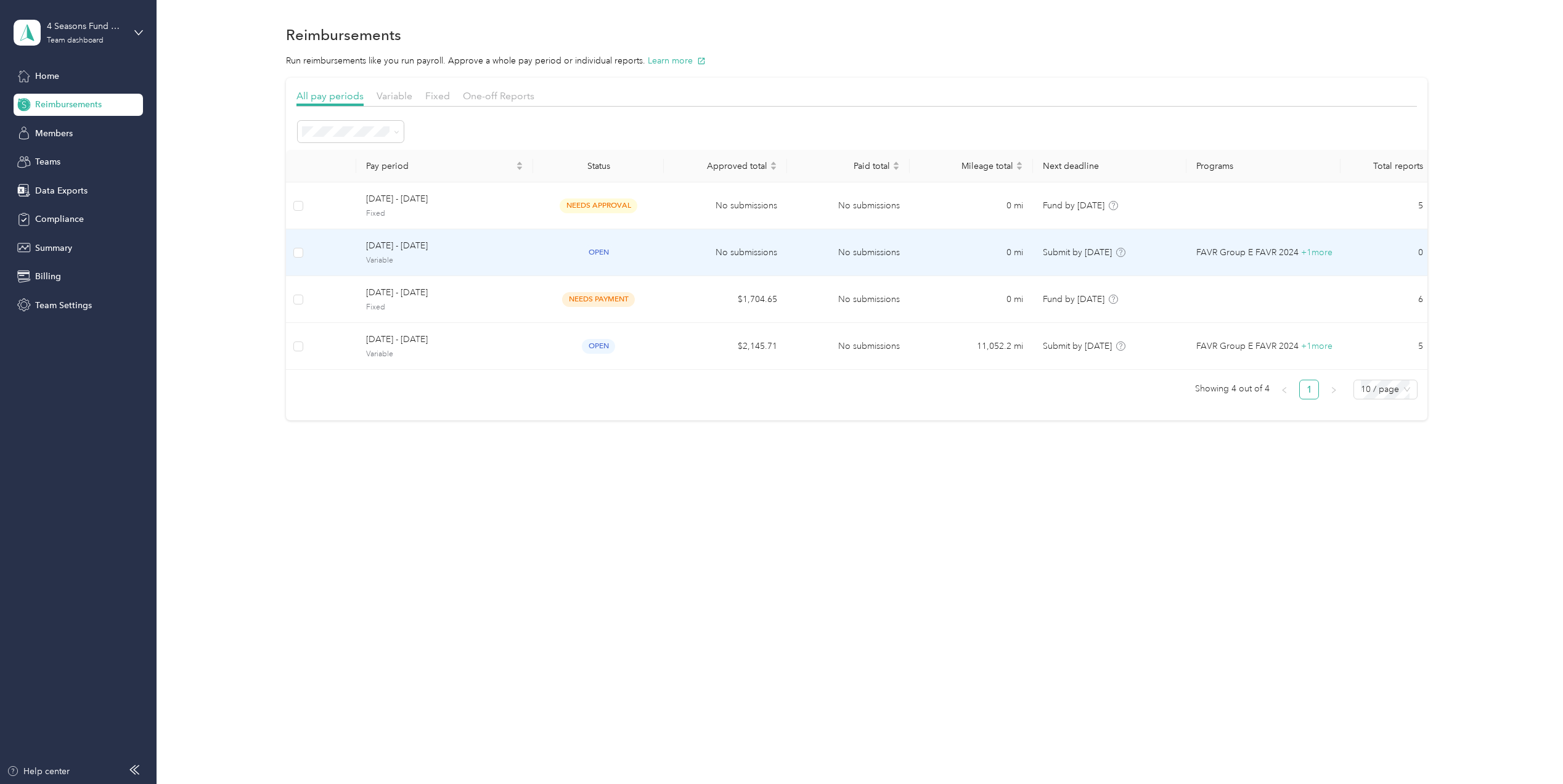
click at [461, 256] on span "Variable" at bounding box center [445, 260] width 158 height 11
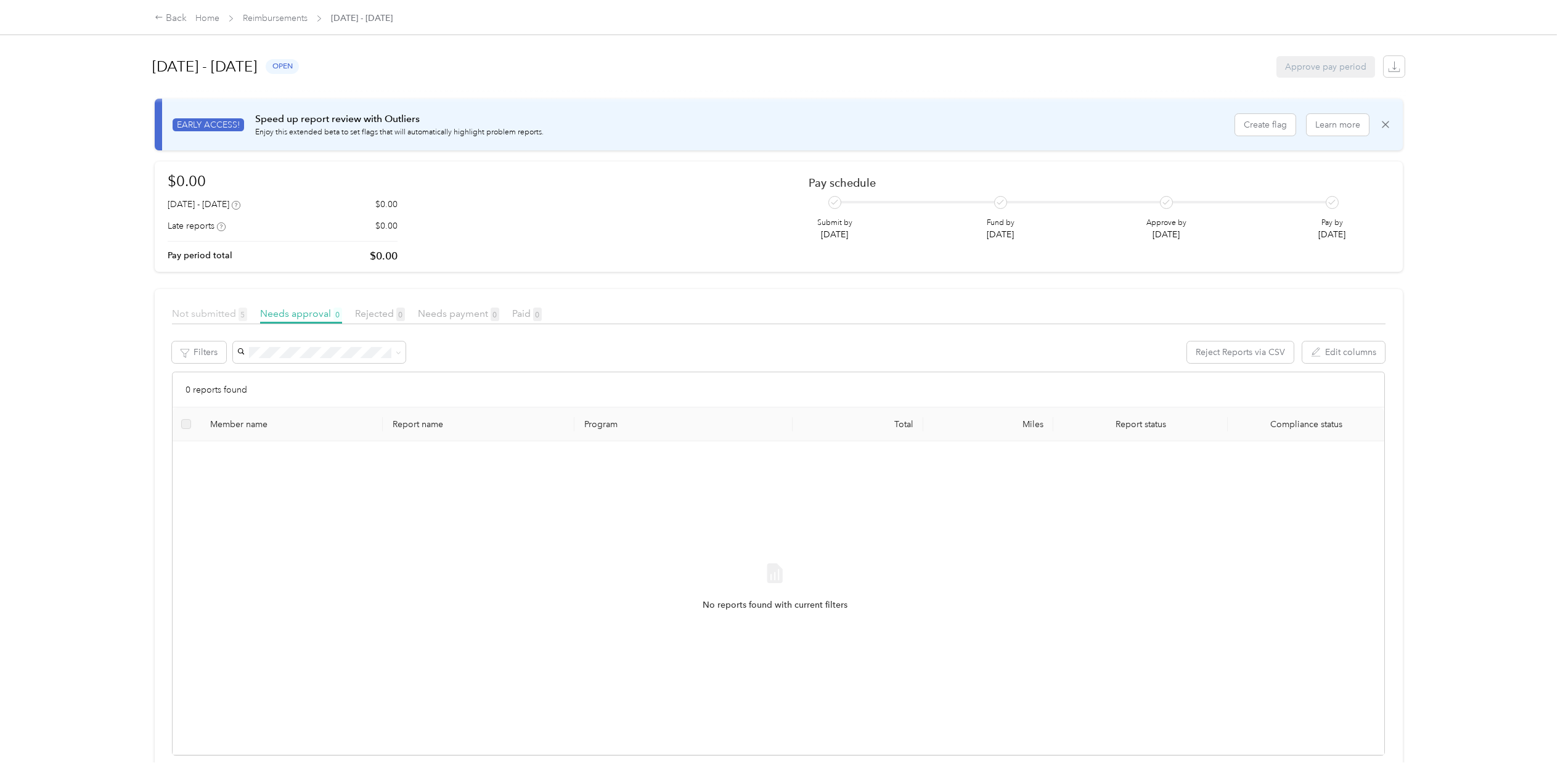
click at [211, 311] on span "Not submitted 5" at bounding box center [210, 313] width 75 height 12
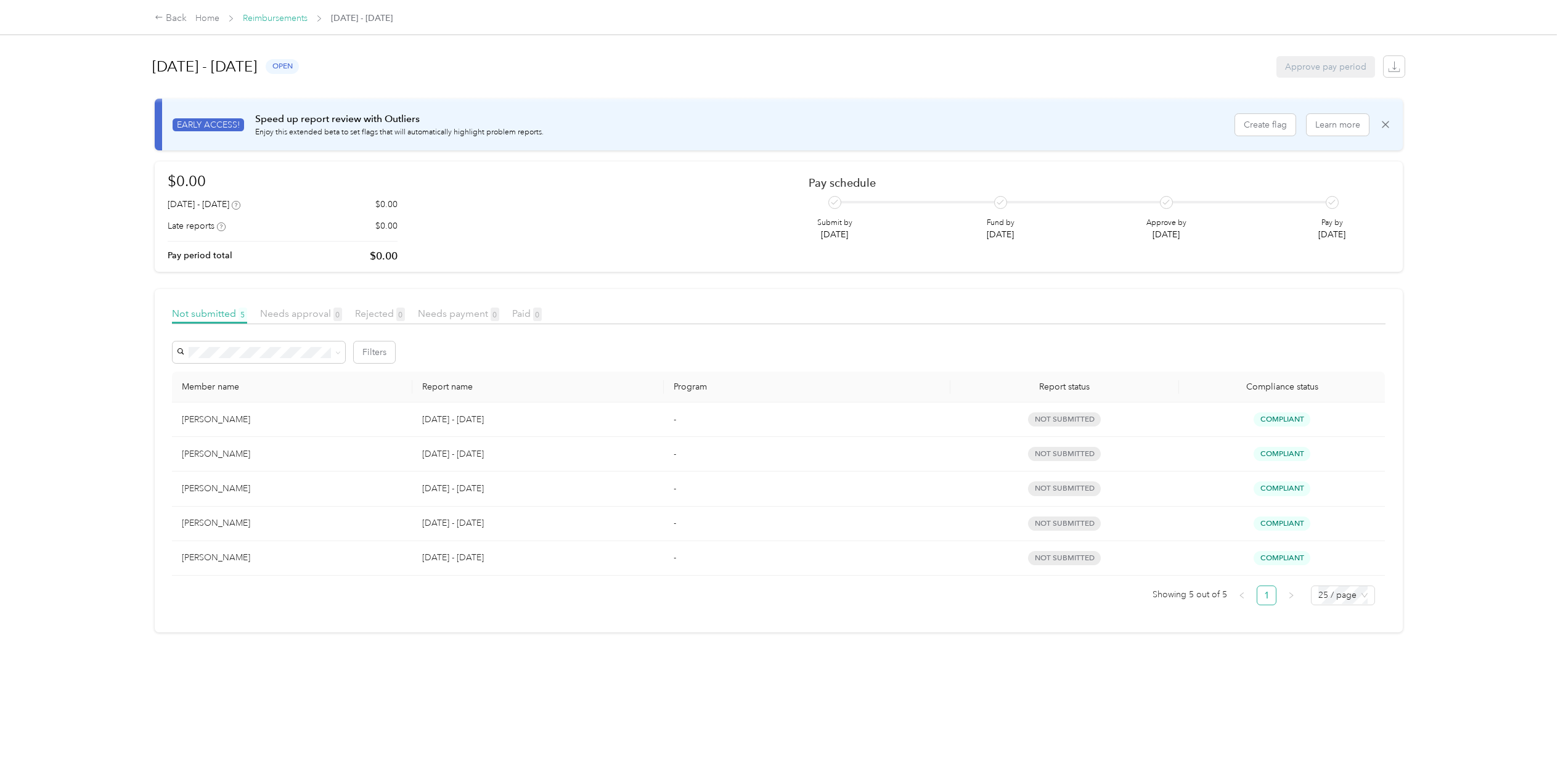
click at [269, 15] on link "Reimbursements" at bounding box center [275, 18] width 65 height 11
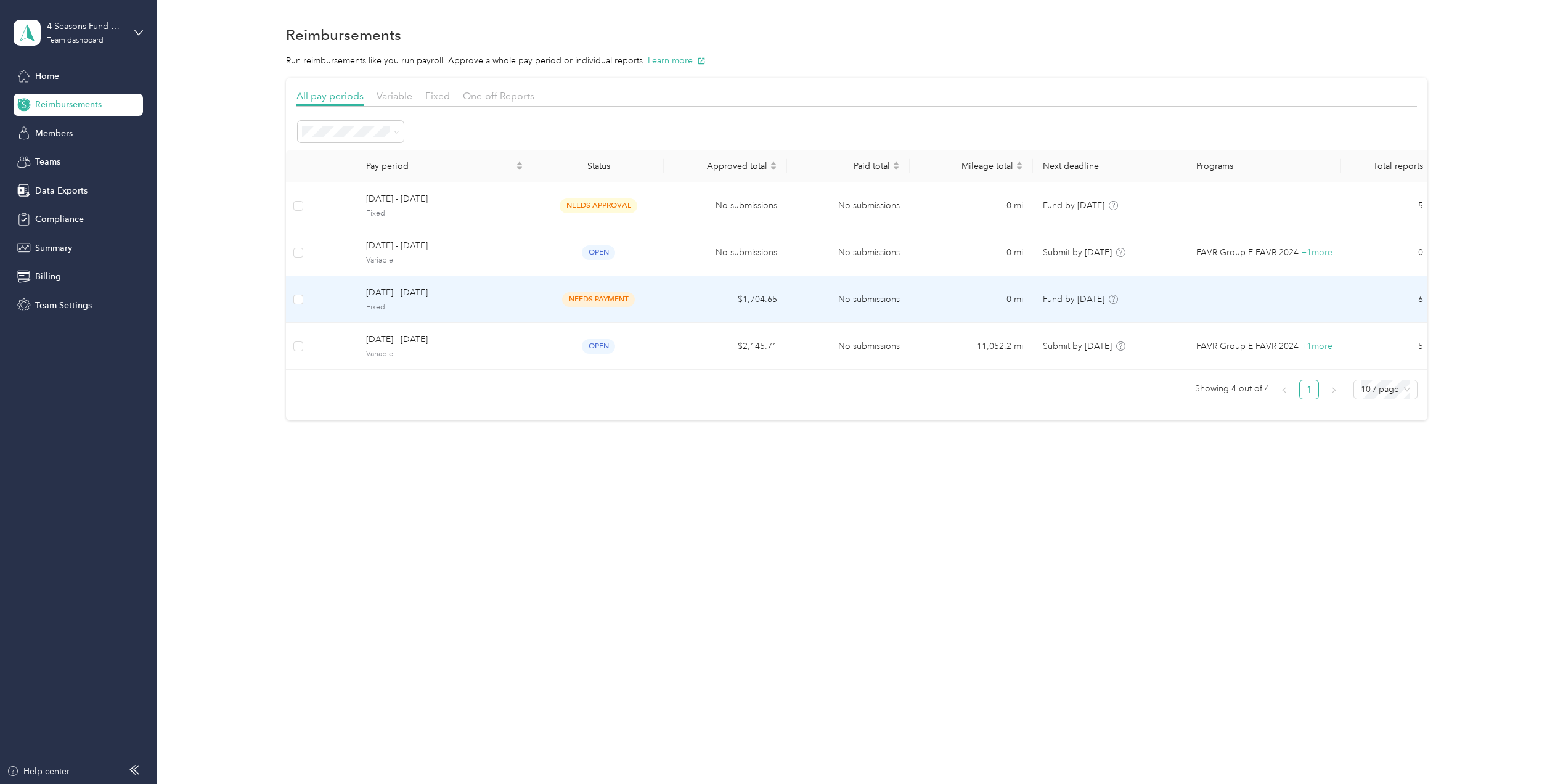
click at [468, 303] on span "Fixed" at bounding box center [445, 306] width 158 height 11
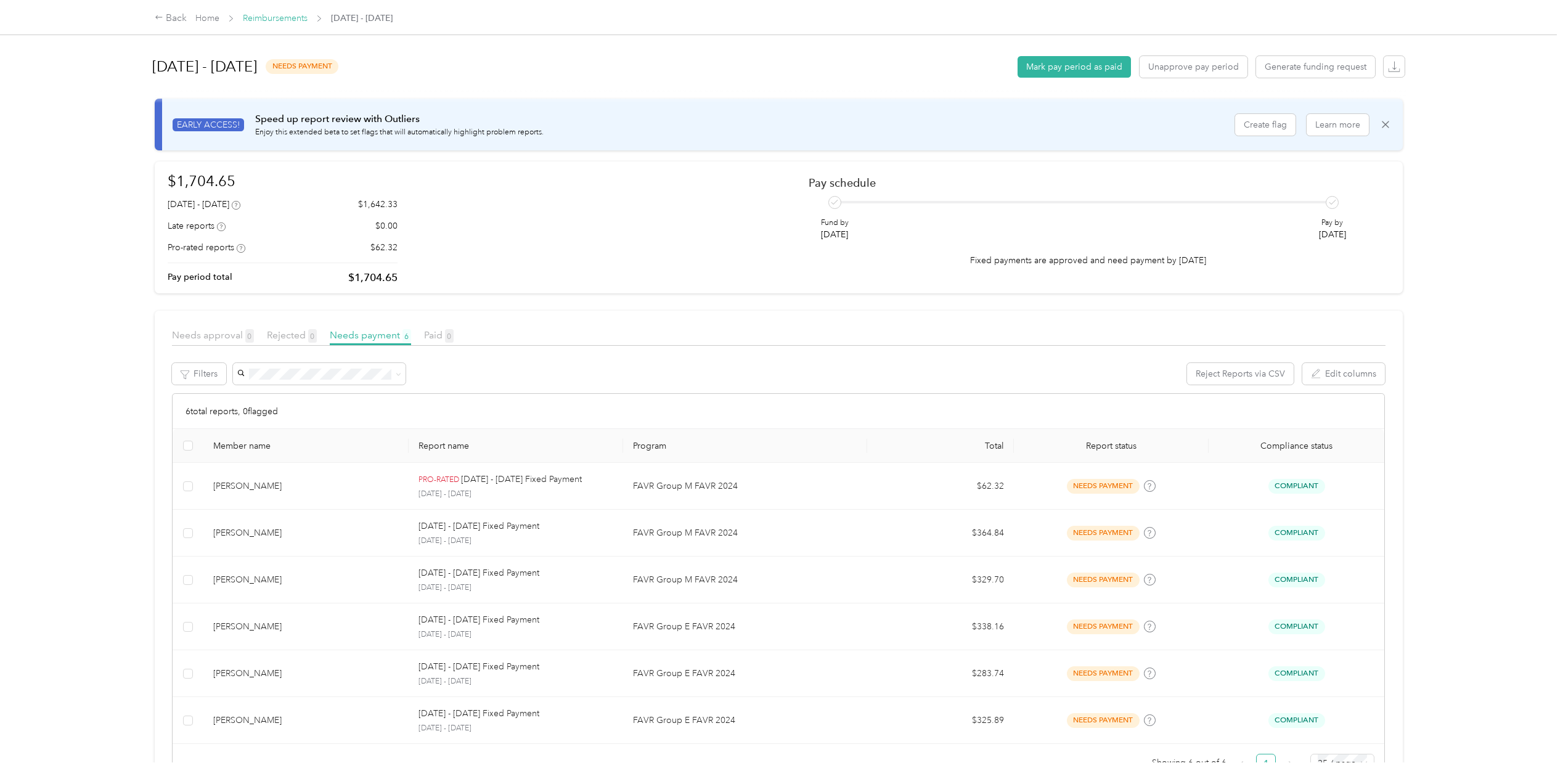
click at [267, 16] on link "Reimbursements" at bounding box center [275, 18] width 65 height 11
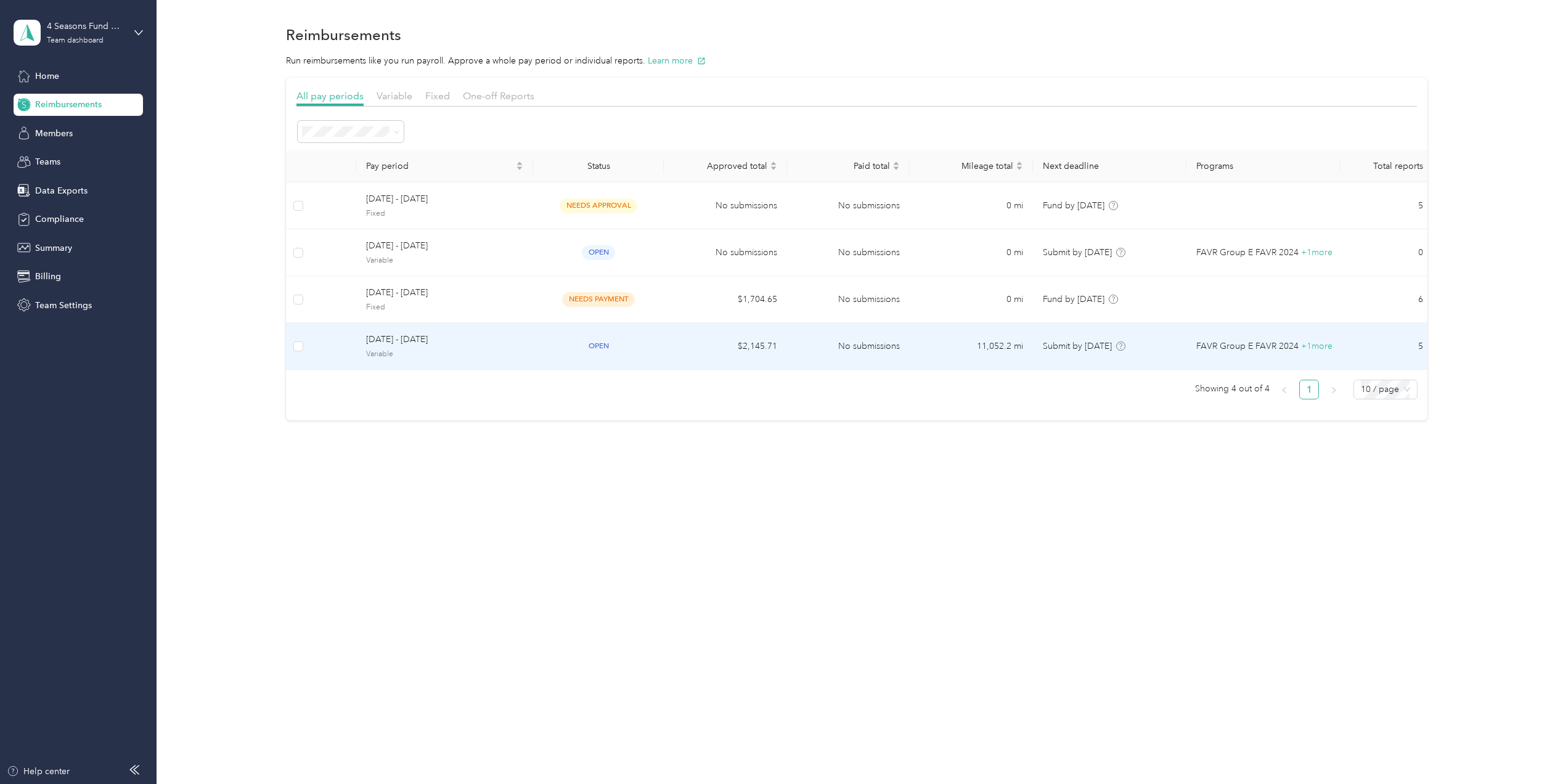
click at [461, 339] on span "[DATE] - [DATE]" at bounding box center [445, 340] width 158 height 14
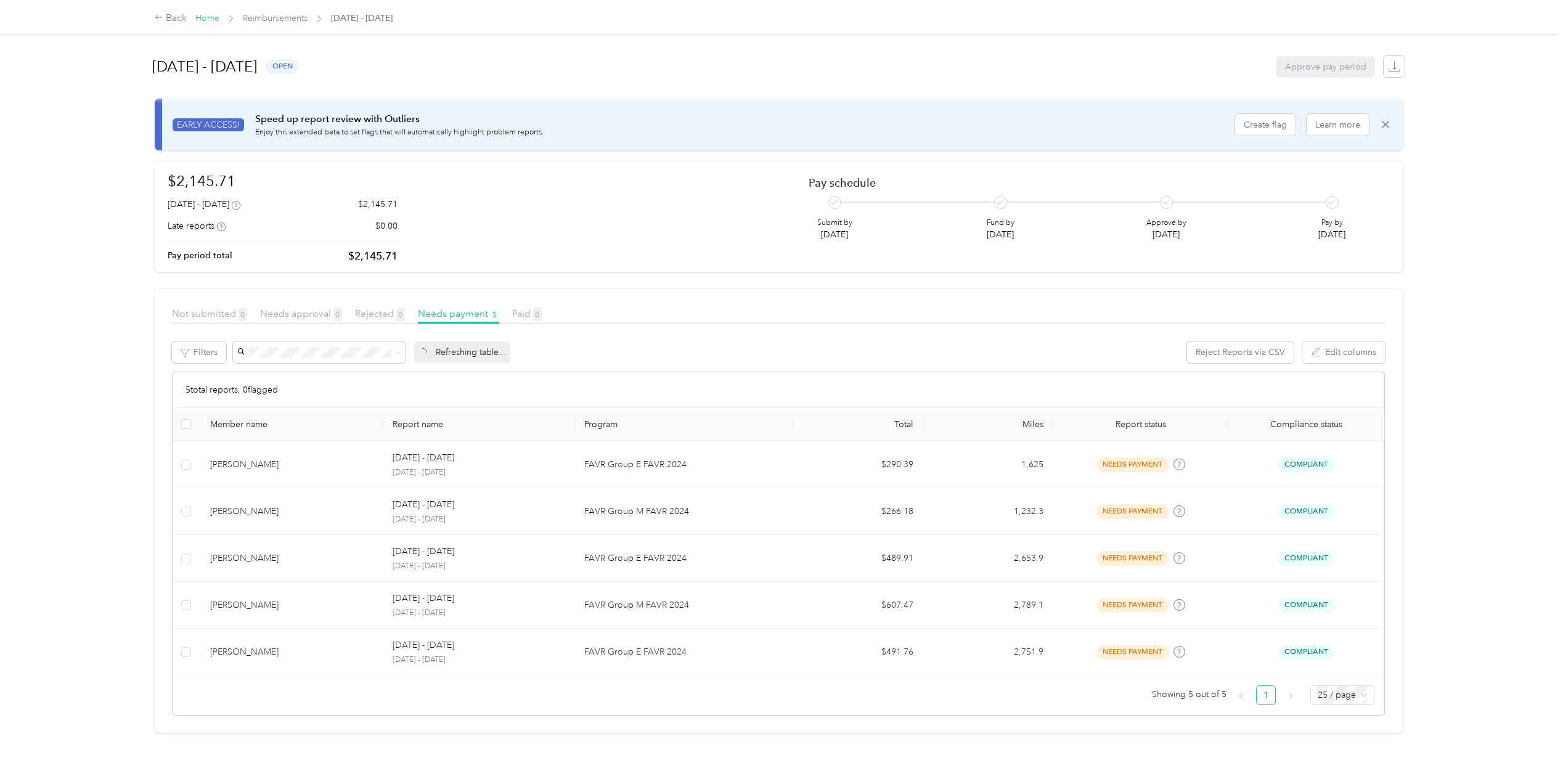
click at [215, 21] on link "Home" at bounding box center [208, 18] width 24 height 11
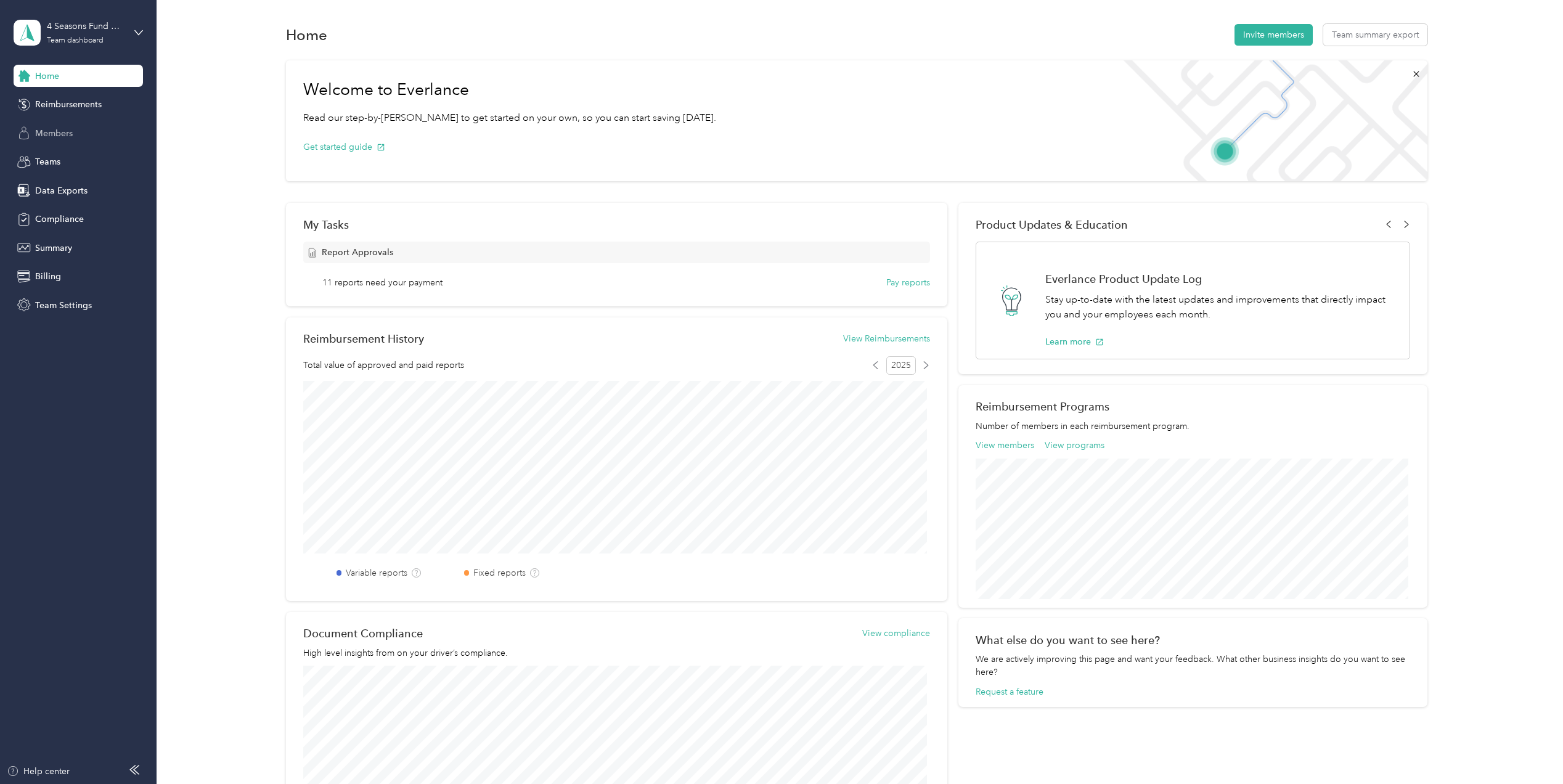
click at [53, 129] on span "Members" at bounding box center [54, 133] width 37 height 13
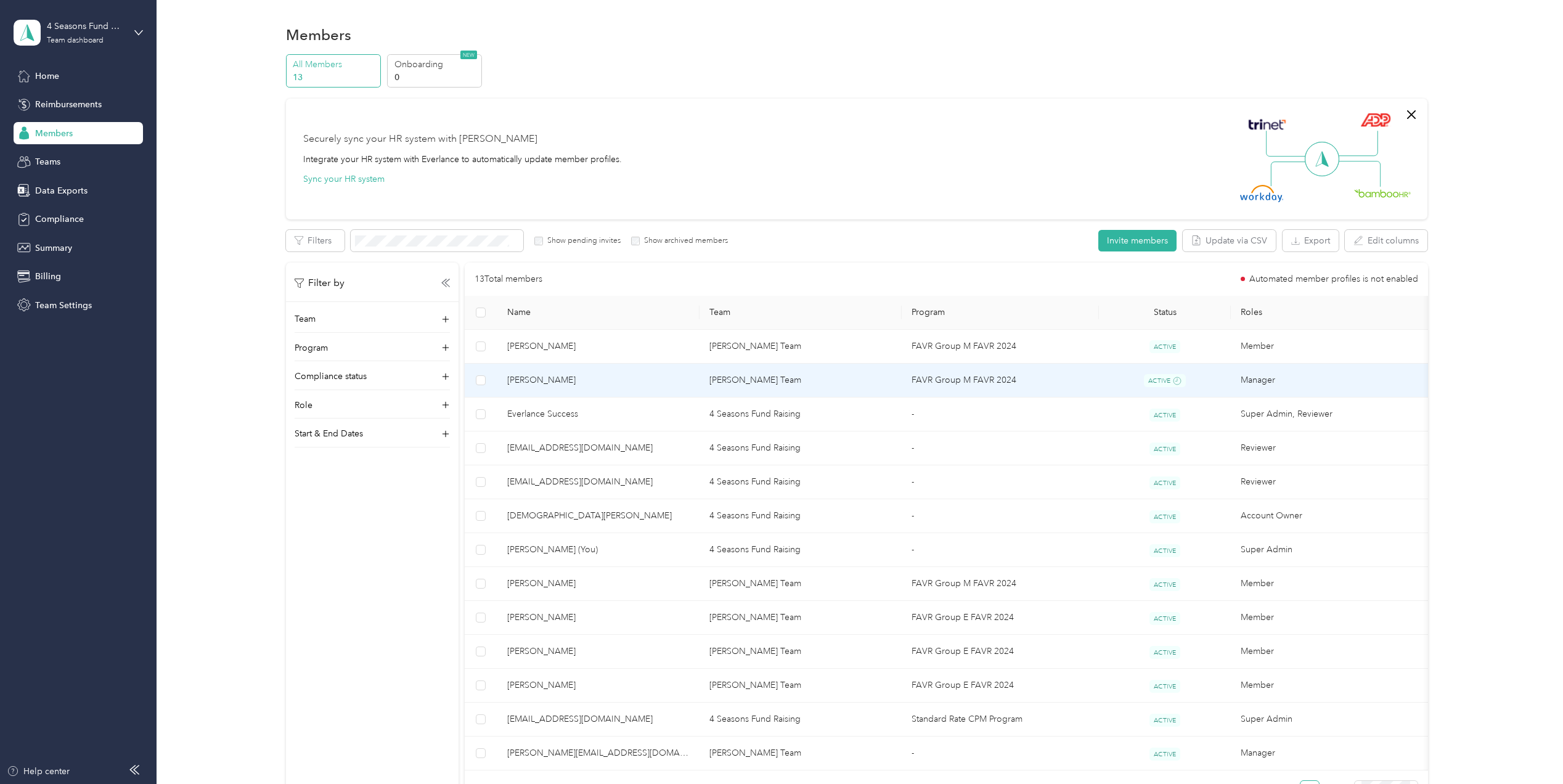
click at [620, 370] on td "[PERSON_NAME]" at bounding box center [598, 380] width 202 height 34
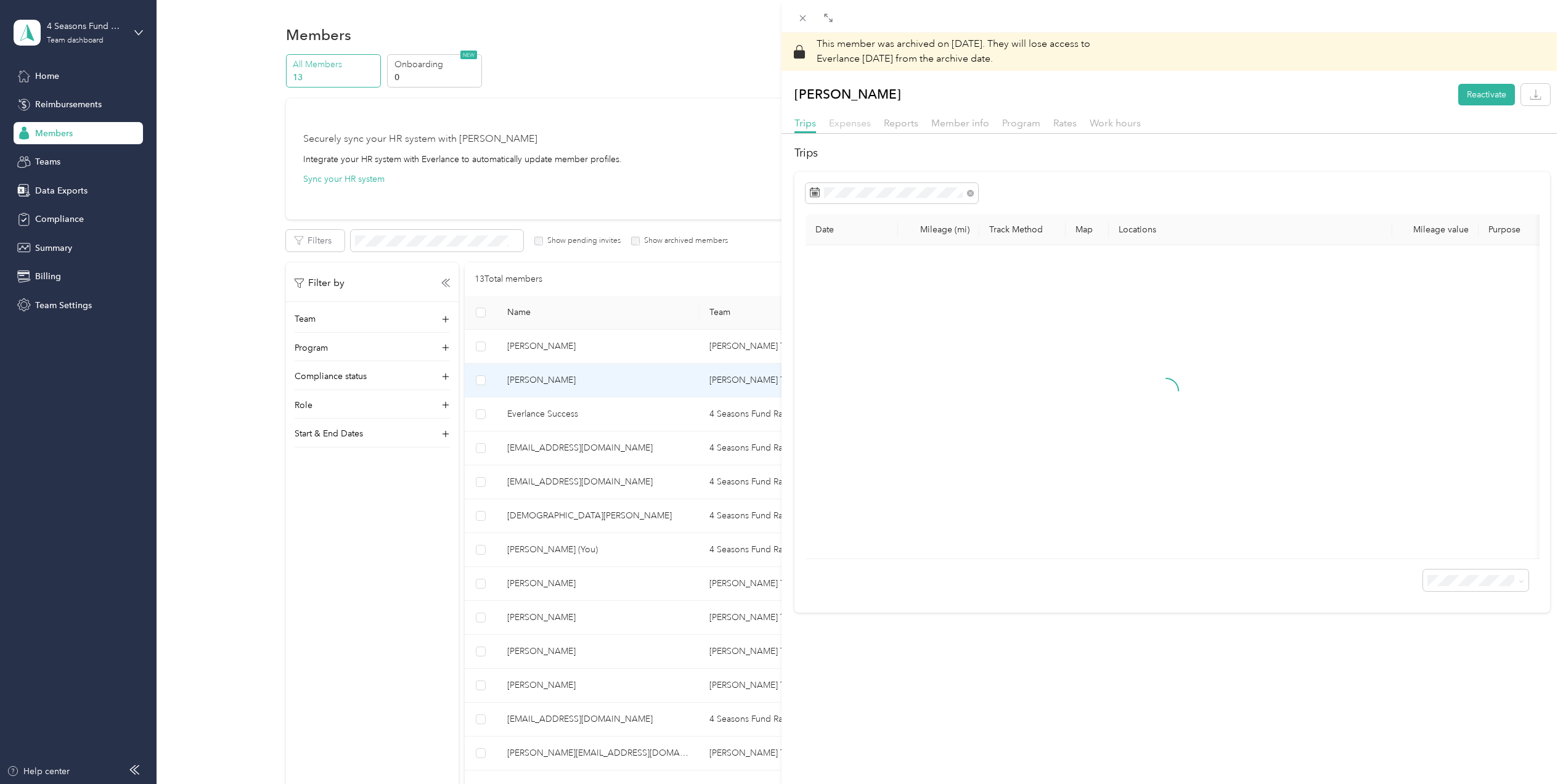
click at [854, 121] on span "Expenses" at bounding box center [850, 123] width 42 height 12
click at [897, 123] on span "Reports" at bounding box center [901, 123] width 34 height 12
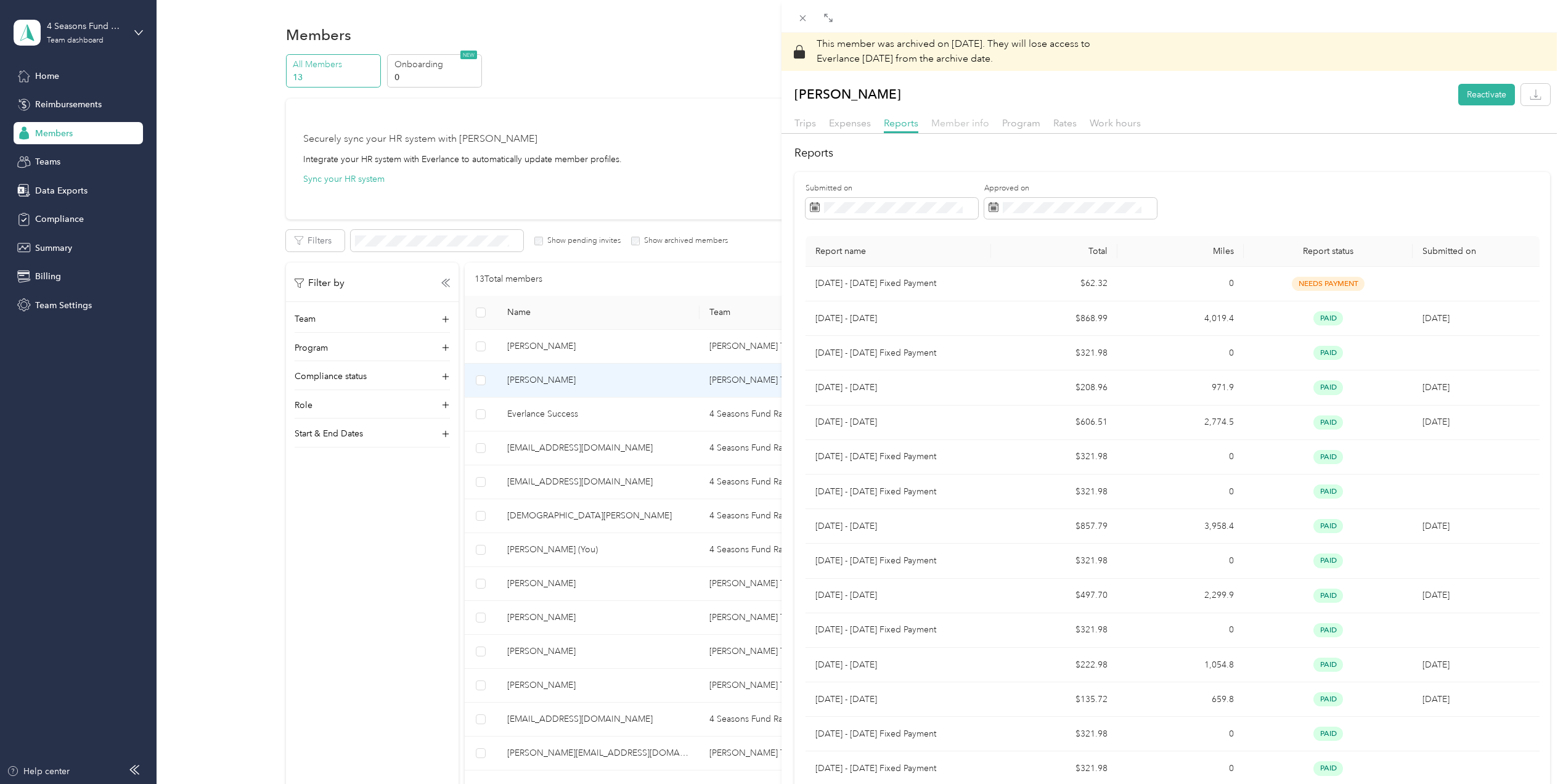
click at [971, 121] on span "Member info" at bounding box center [960, 123] width 58 height 12
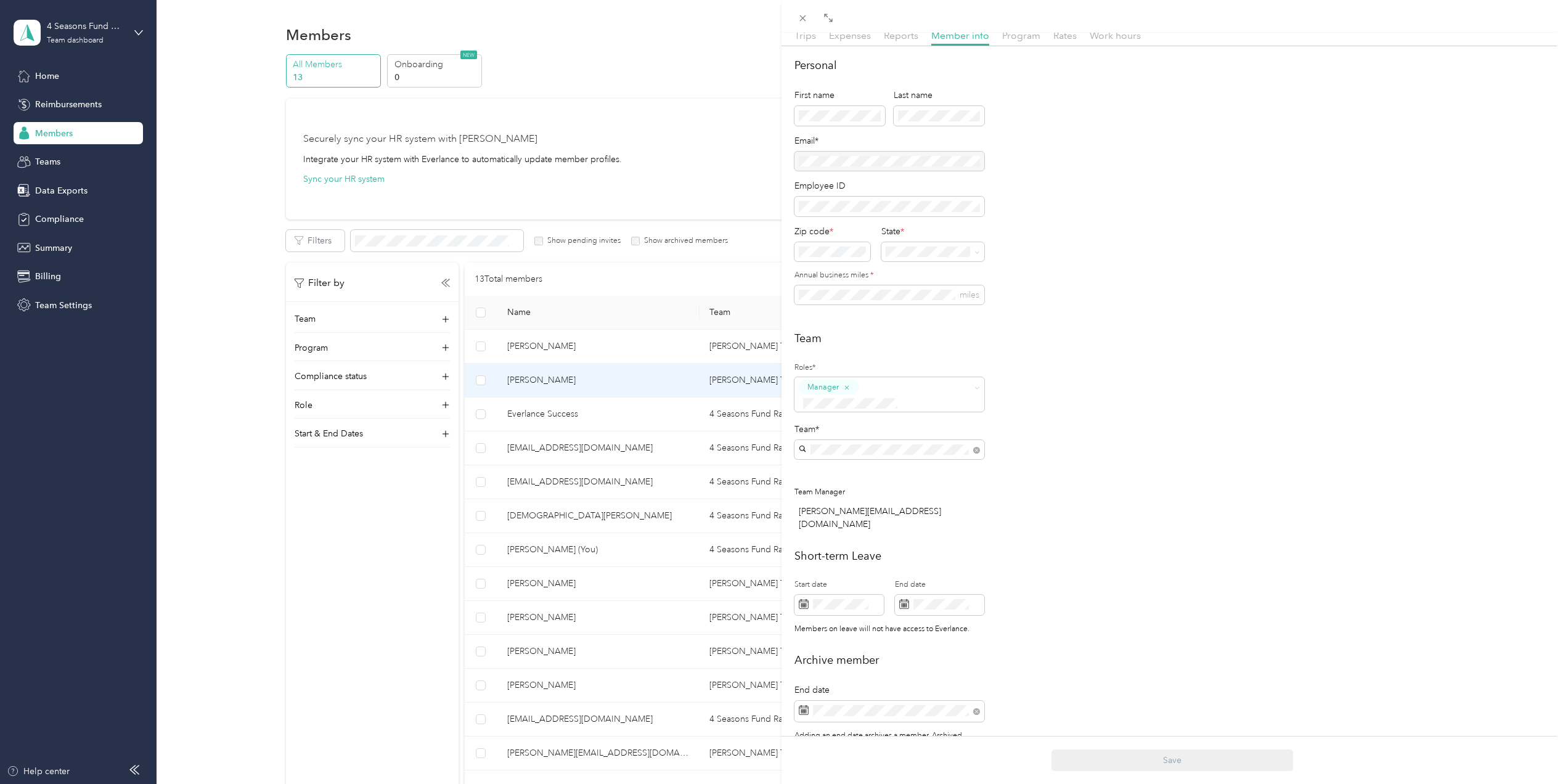
scroll to position [126, 0]
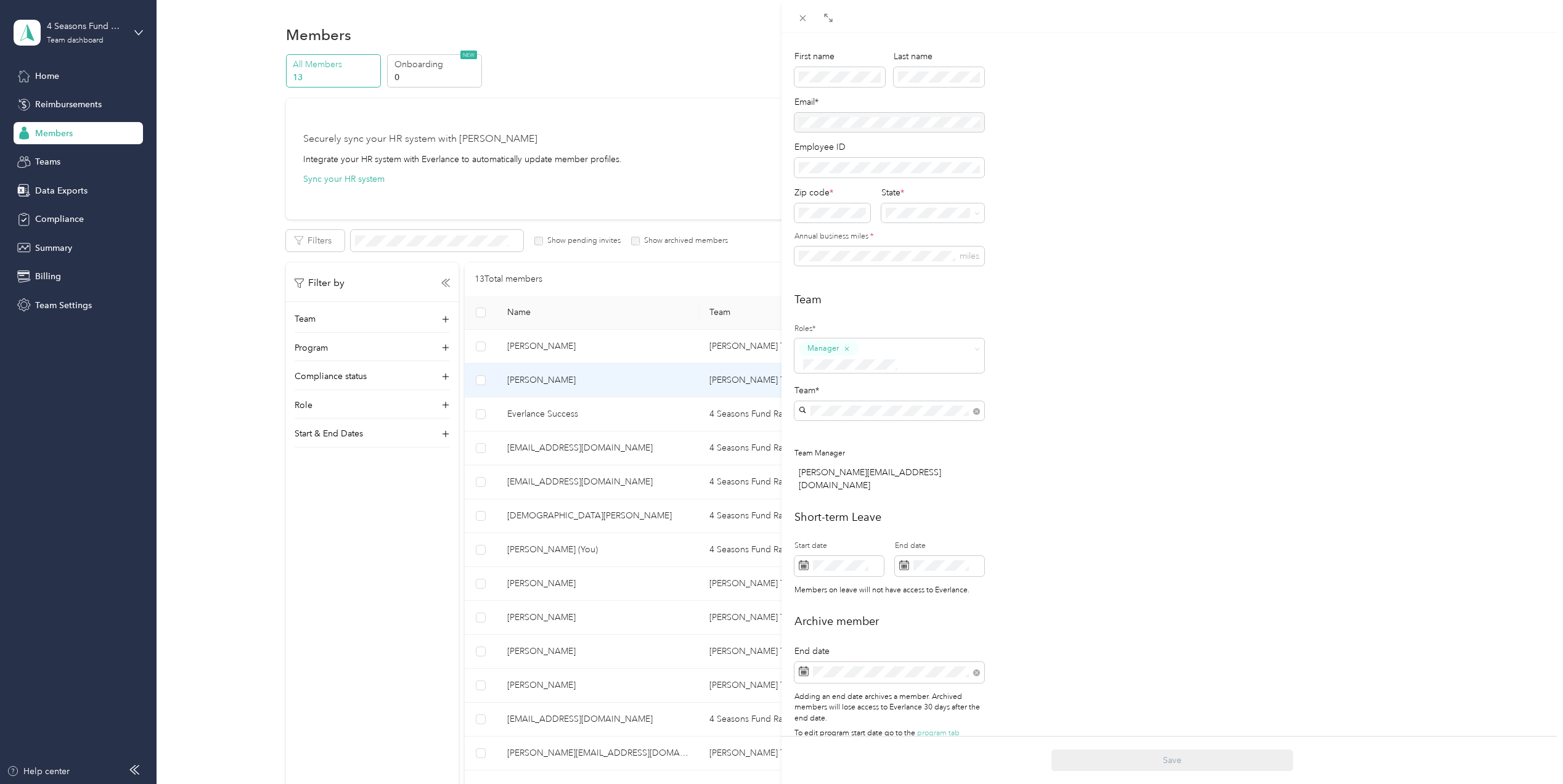
click at [48, 75] on div "This member was archived on [DATE] . They will lose access to Everlance [DATE] …" at bounding box center [782, 392] width 1563 height 784
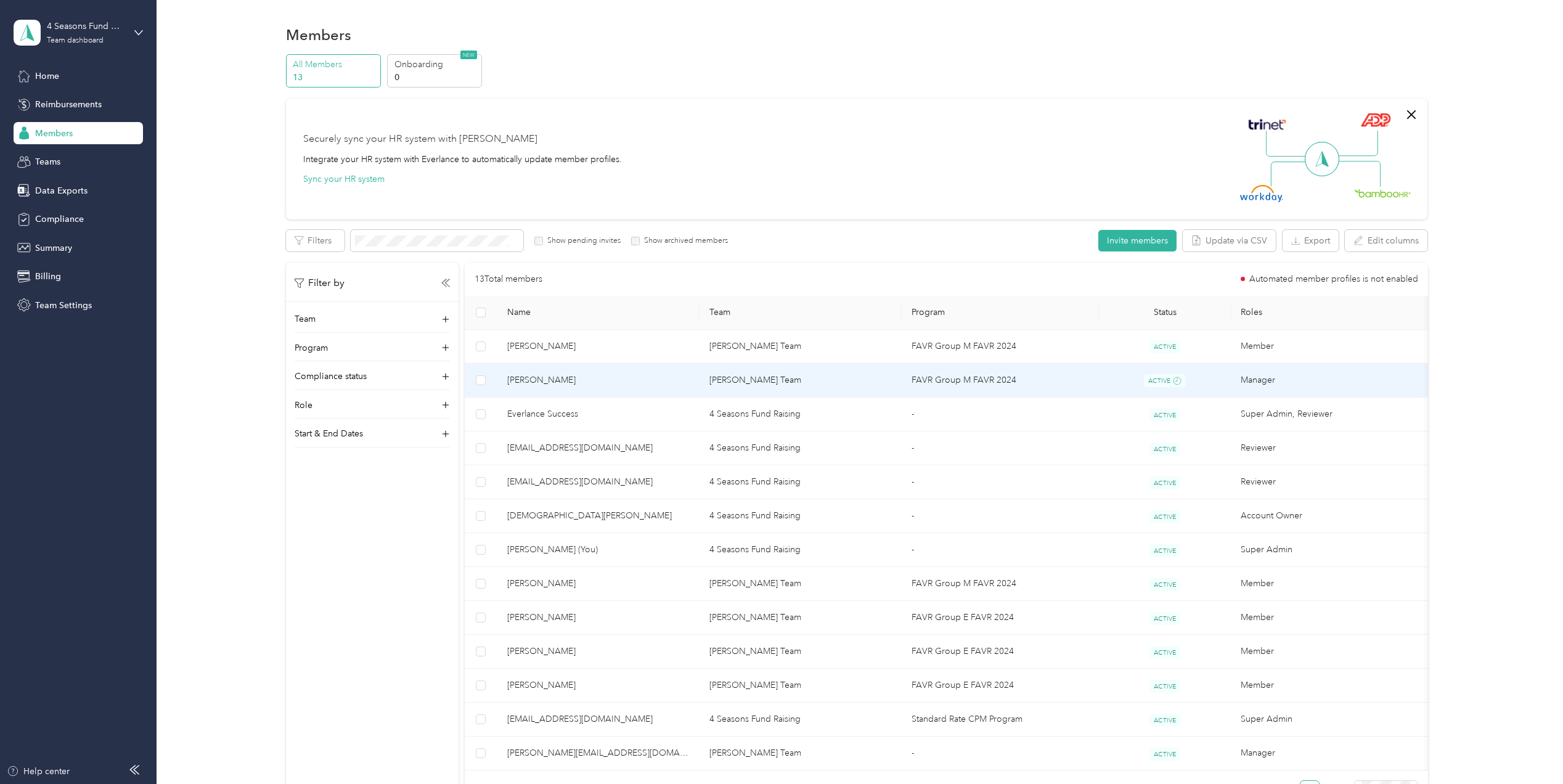
scroll to position [114, 0]
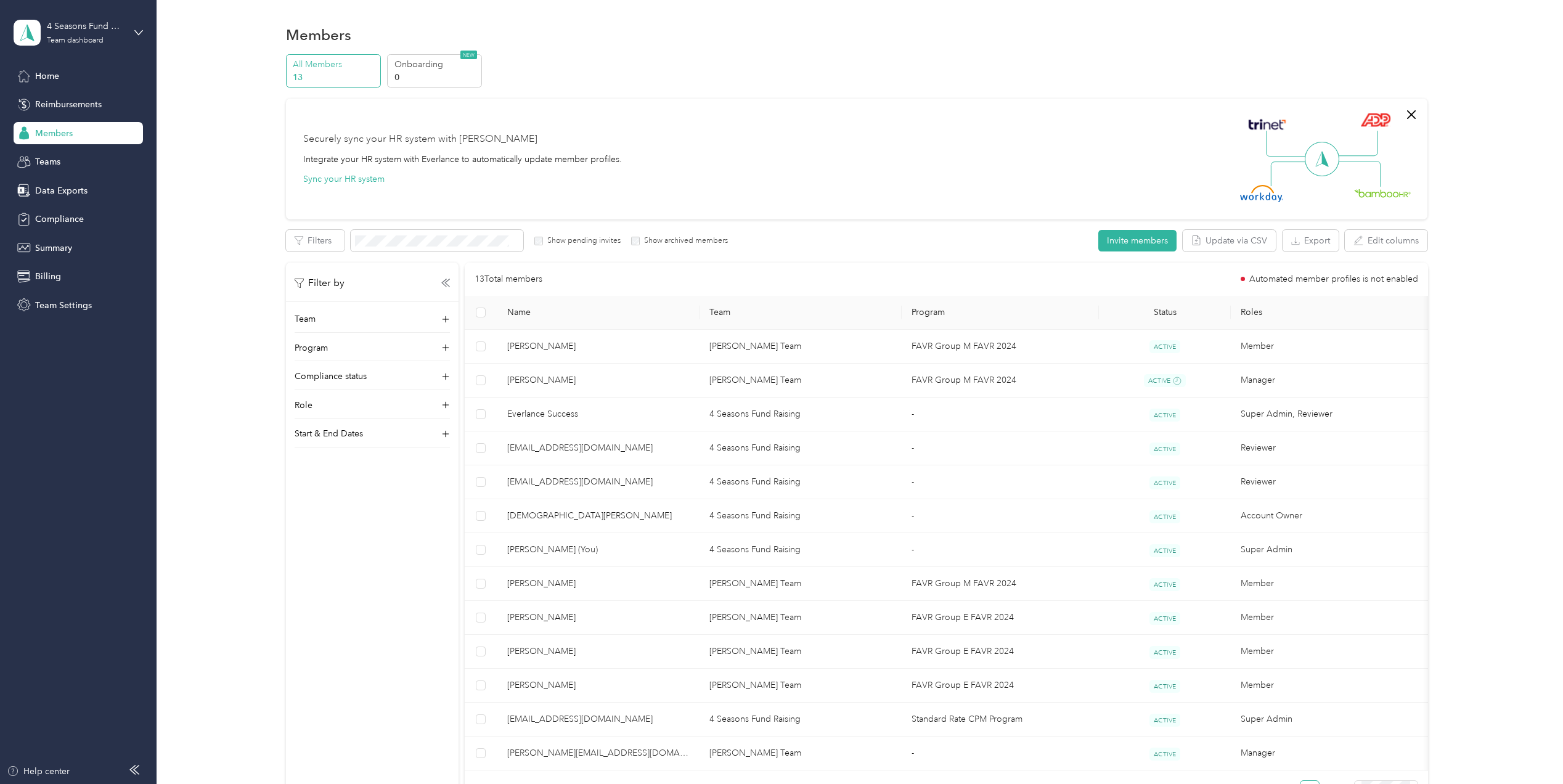
click at [48, 75] on span "Home" at bounding box center [47, 75] width 24 height 13
